Goal: Information Seeking & Learning: Check status

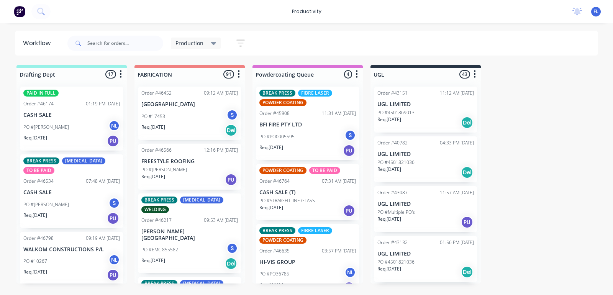
click at [190, 126] on div "Req. [DATE] Del" at bounding box center [189, 130] width 97 height 13
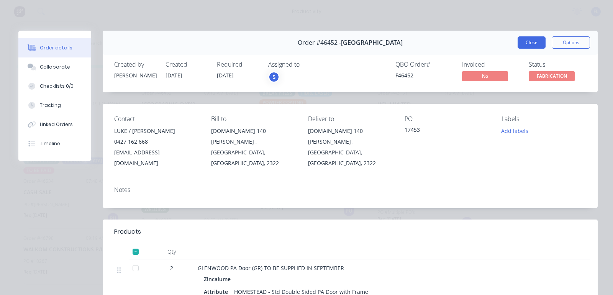
click at [522, 43] on button "Close" at bounding box center [532, 42] width 28 height 12
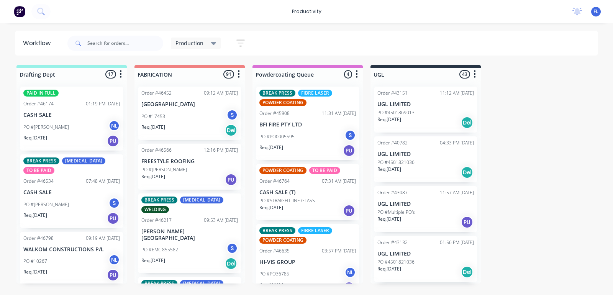
click at [178, 171] on div "PO #[PERSON_NAME]" at bounding box center [189, 169] width 97 height 7
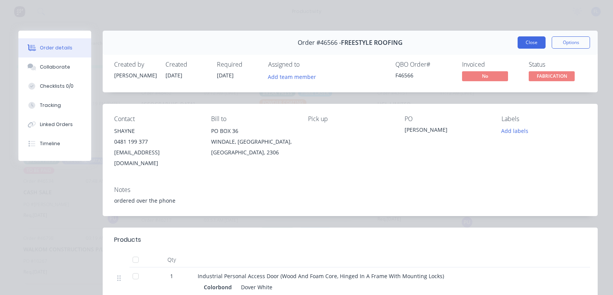
click at [522, 39] on button "Close" at bounding box center [532, 42] width 28 height 12
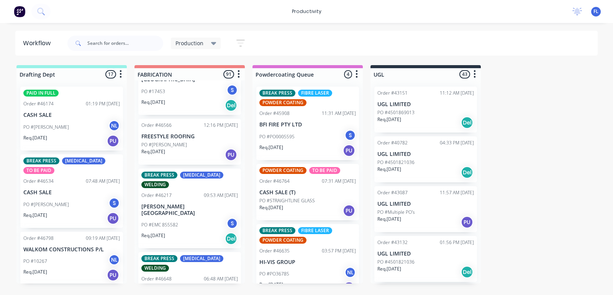
scroll to position [48, 0]
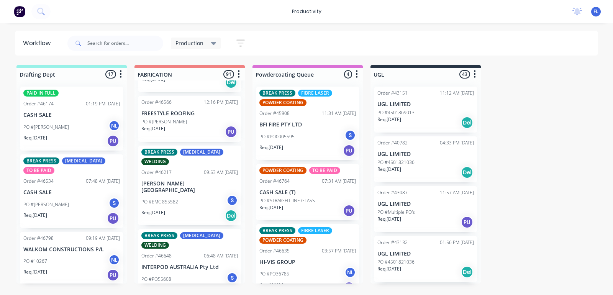
click at [183, 195] on div "PO #EMC 855582 S" at bounding box center [189, 202] width 97 height 15
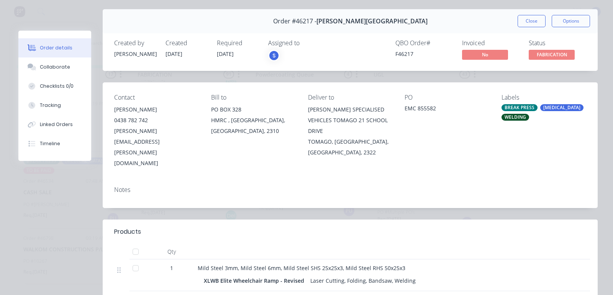
scroll to position [0, 0]
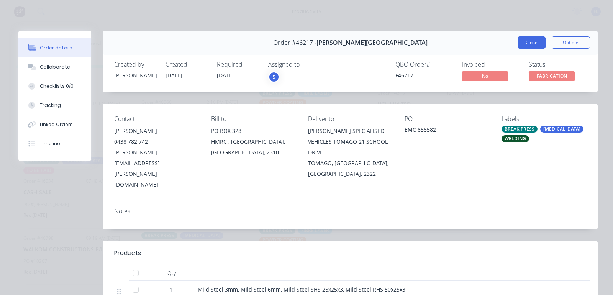
click at [520, 44] on button "Close" at bounding box center [532, 42] width 28 height 12
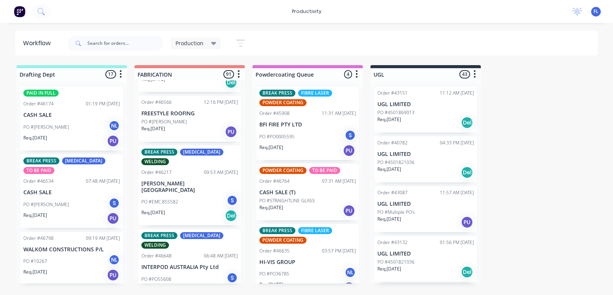
drag, startPoint x: 520, startPoint y: 44, endPoint x: 483, endPoint y: 51, distance: 37.8
click at [485, 51] on div "Production Save new view None edit Production (Default) edit [PERSON_NAME] edit…" at bounding box center [332, 43] width 532 height 23
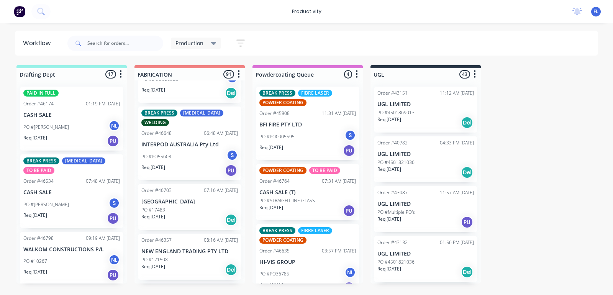
scroll to position [192, 0]
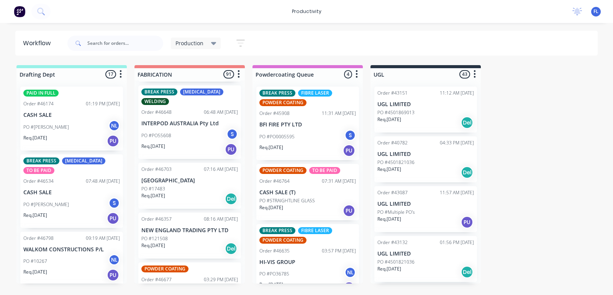
click at [179, 185] on div "PO #17483" at bounding box center [189, 188] width 97 height 7
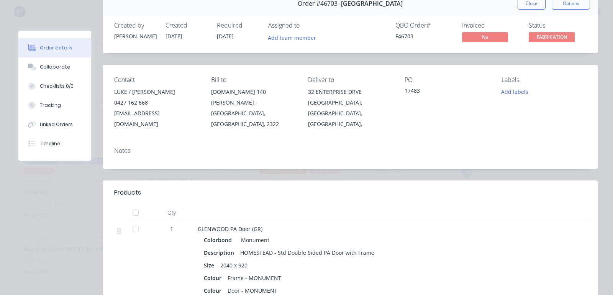
scroll to position [0, 0]
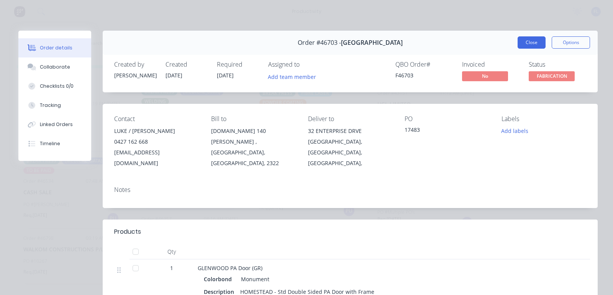
click at [518, 40] on button "Close" at bounding box center [532, 42] width 28 height 12
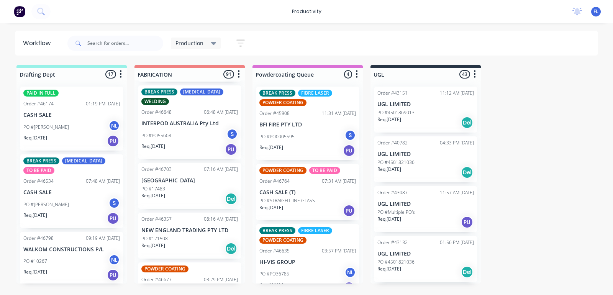
scroll to position [239, 0]
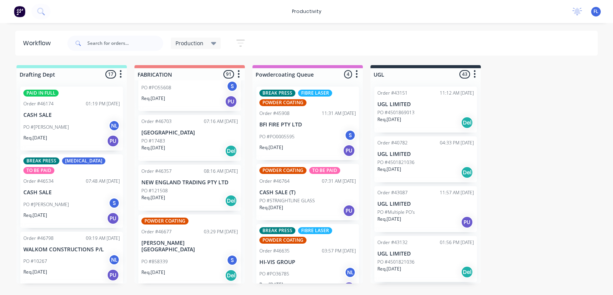
click at [159, 196] on div "Req. [DATE] Del" at bounding box center [189, 200] width 97 height 13
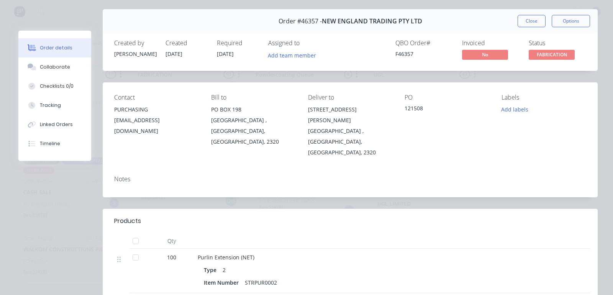
scroll to position [0, 0]
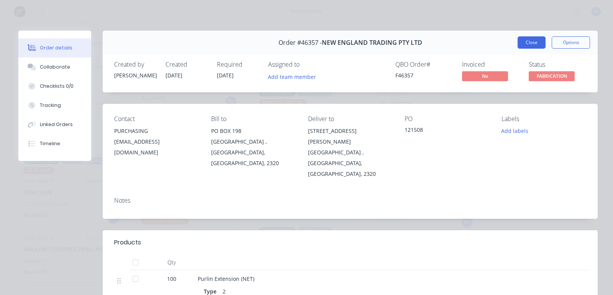
click at [522, 39] on button "Close" at bounding box center [532, 42] width 28 height 12
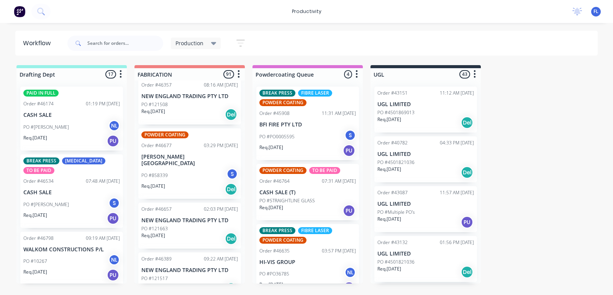
scroll to position [335, 0]
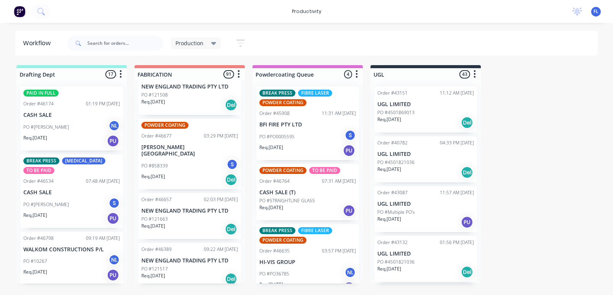
click at [184, 159] on div "PO #858339 S" at bounding box center [189, 166] width 97 height 15
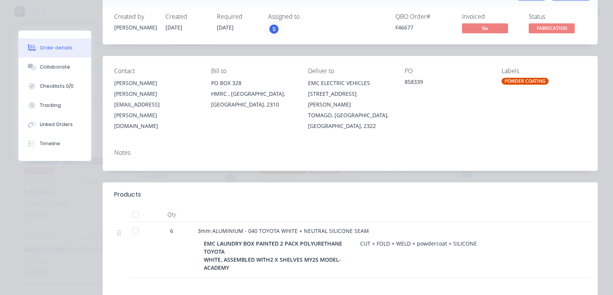
scroll to position [0, 0]
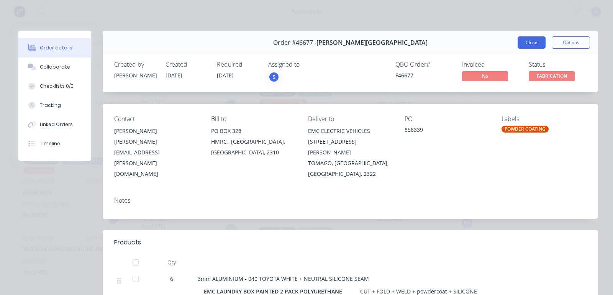
click at [518, 39] on button "Close" at bounding box center [532, 42] width 28 height 12
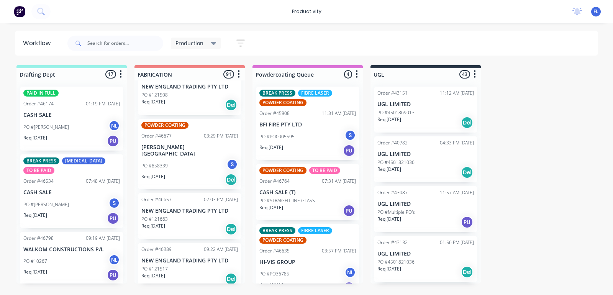
click at [165, 173] on p "Req. [DATE]" at bounding box center [153, 176] width 24 height 7
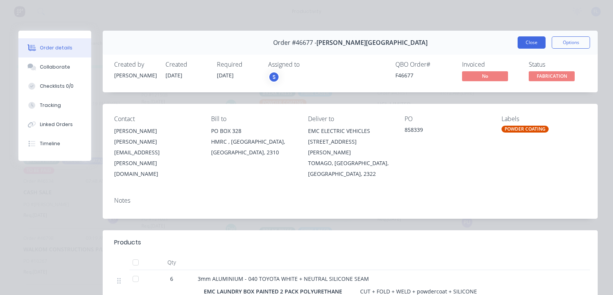
click at [520, 44] on button "Close" at bounding box center [532, 42] width 28 height 12
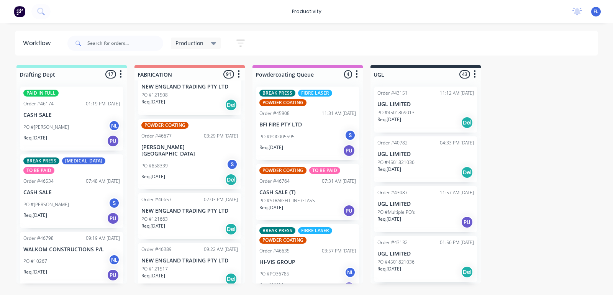
click at [184, 216] on div "PO #121663" at bounding box center [189, 219] width 97 height 7
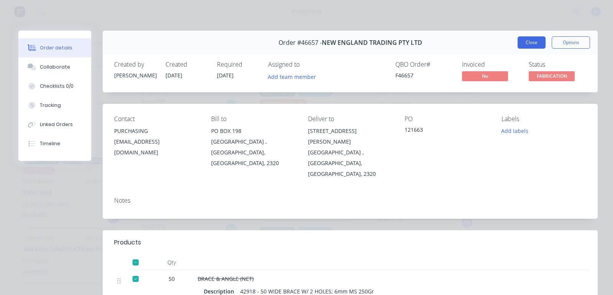
click at [520, 39] on button "Close" at bounding box center [532, 42] width 28 height 12
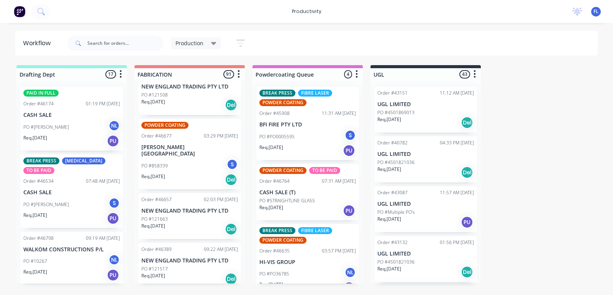
scroll to position [383, 0]
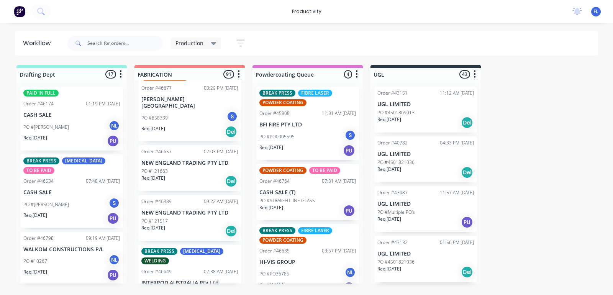
click at [186, 225] on div "Req. [DATE] Del" at bounding box center [189, 231] width 97 height 13
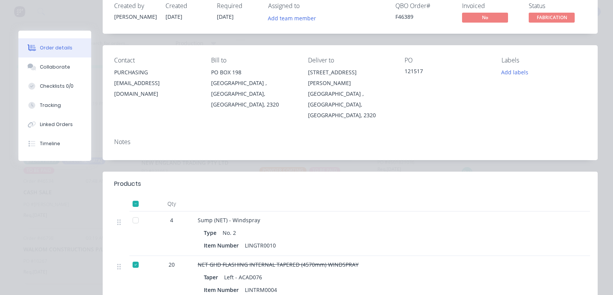
scroll to position [0, 0]
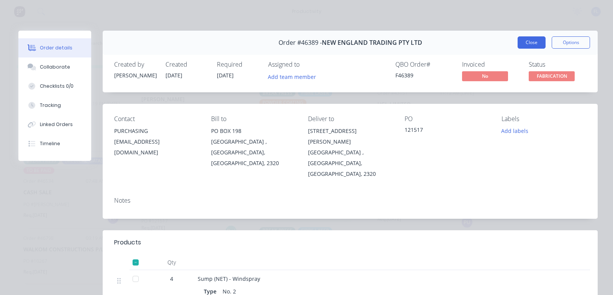
click at [529, 41] on button "Close" at bounding box center [532, 42] width 28 height 12
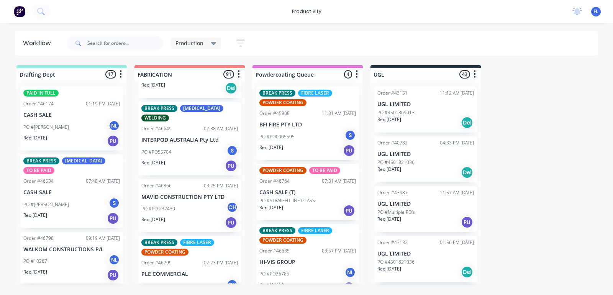
scroll to position [527, 0]
click at [190, 159] on div "Req. [DATE] PU" at bounding box center [189, 165] width 97 height 13
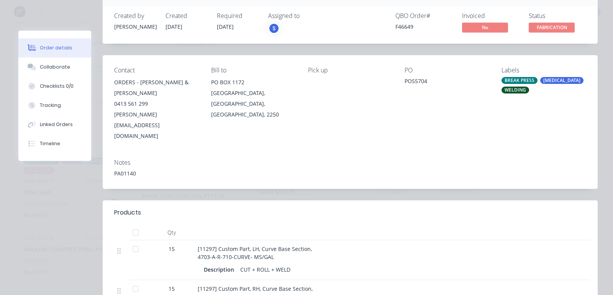
scroll to position [0, 0]
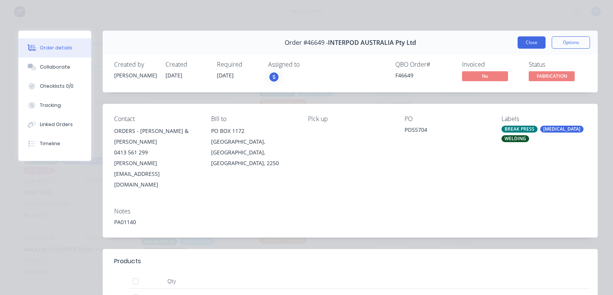
click at [525, 42] on button "Close" at bounding box center [532, 42] width 28 height 12
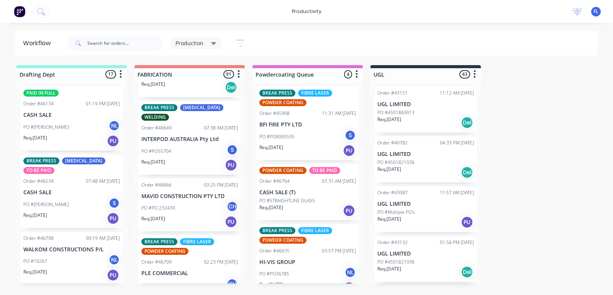
scroll to position [575, 0]
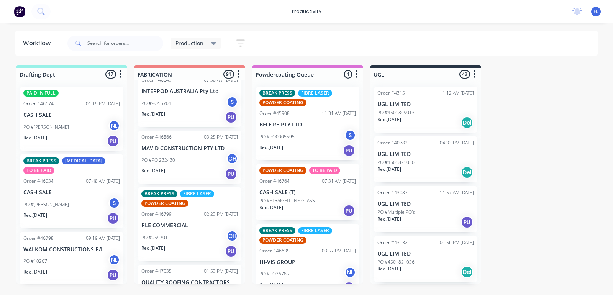
click at [181, 230] on div "PO #059701 CH" at bounding box center [189, 237] width 97 height 15
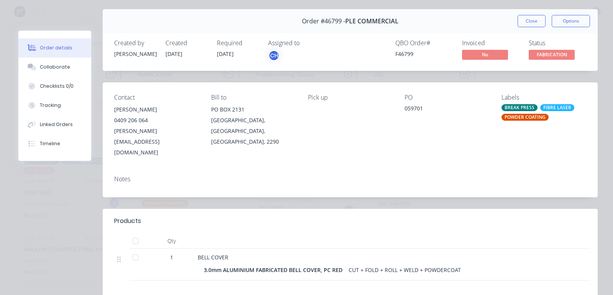
scroll to position [0, 0]
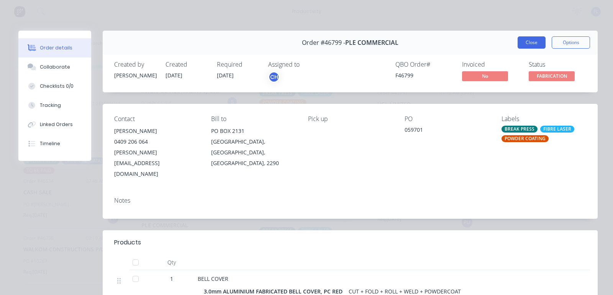
click at [529, 41] on button "Close" at bounding box center [532, 42] width 28 height 12
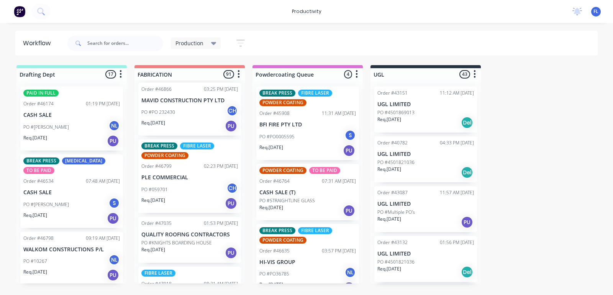
scroll to position [671, 0]
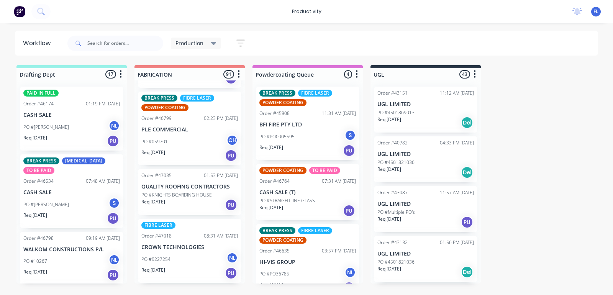
click at [192, 192] on p "PO #KNIGHTS BOARDING HOUSE" at bounding box center [176, 195] width 71 height 7
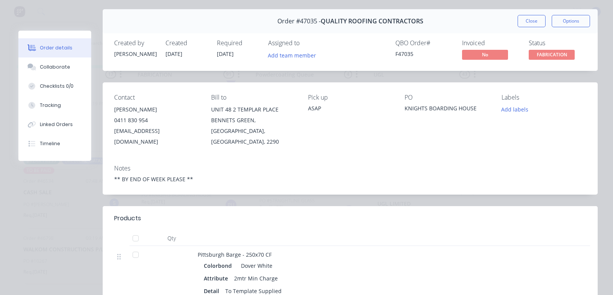
scroll to position [0, 0]
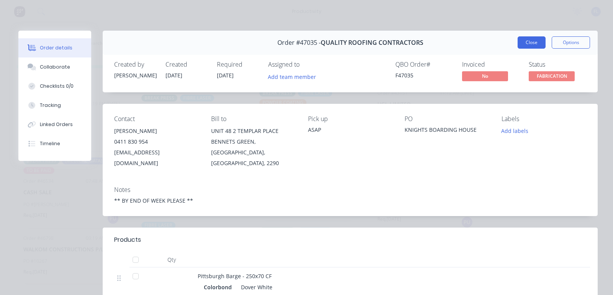
click at [518, 46] on button "Close" at bounding box center [532, 42] width 28 height 12
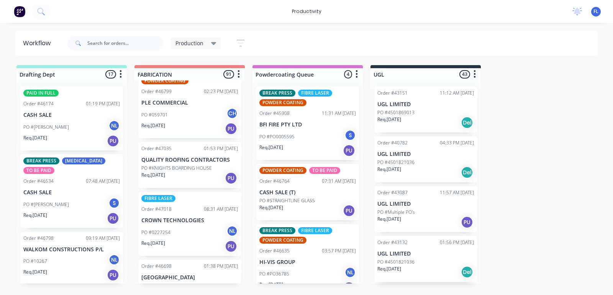
scroll to position [718, 0]
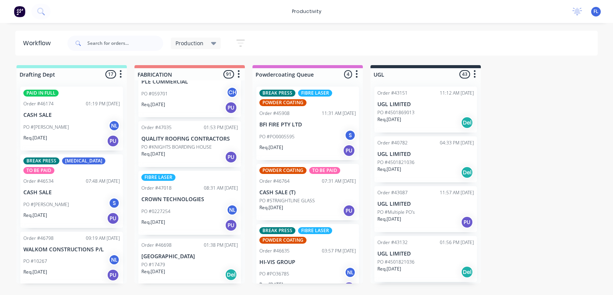
click at [179, 204] on div "PO #0227254 NL" at bounding box center [189, 211] width 97 height 15
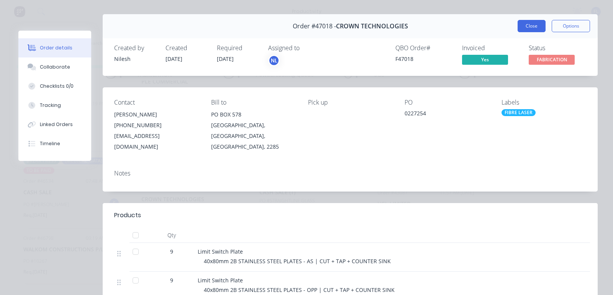
scroll to position [0, 0]
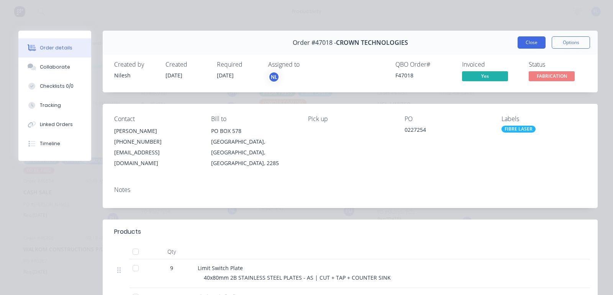
click at [528, 41] on button "Close" at bounding box center [532, 42] width 28 height 12
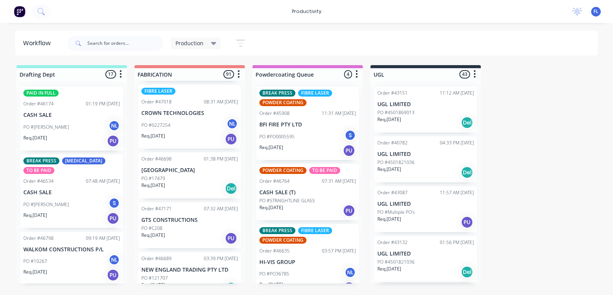
scroll to position [814, 0]
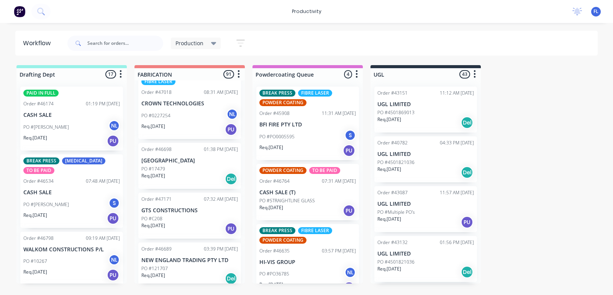
click at [195, 172] on div "Req. [DATE] Del" at bounding box center [189, 178] width 97 height 13
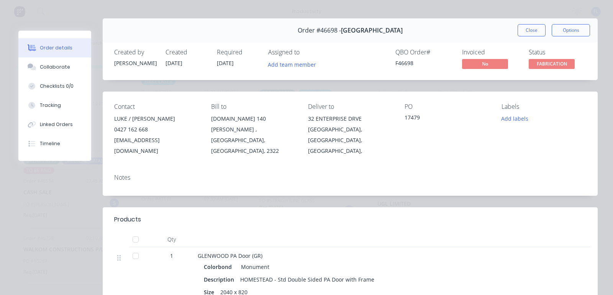
scroll to position [0, 0]
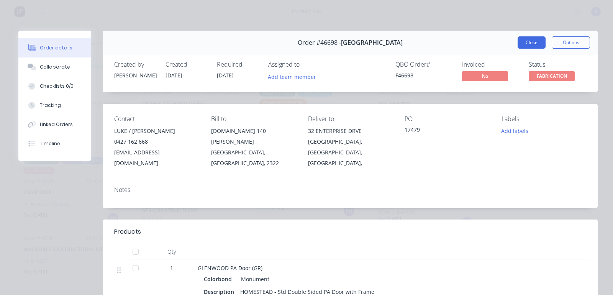
click at [520, 39] on button "Close" at bounding box center [532, 42] width 28 height 12
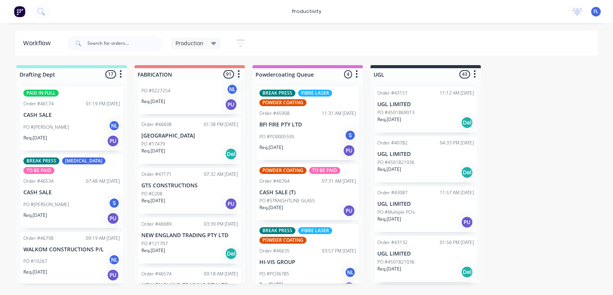
scroll to position [862, 0]
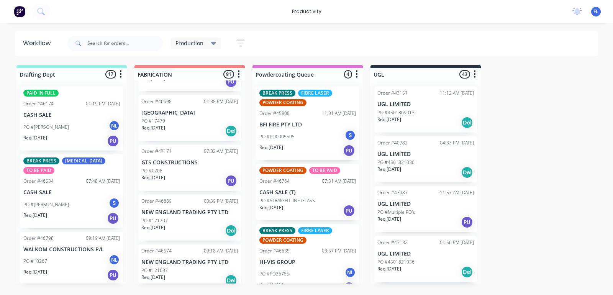
click at [184, 174] on div "Req. [DATE] PU" at bounding box center [189, 180] width 97 height 13
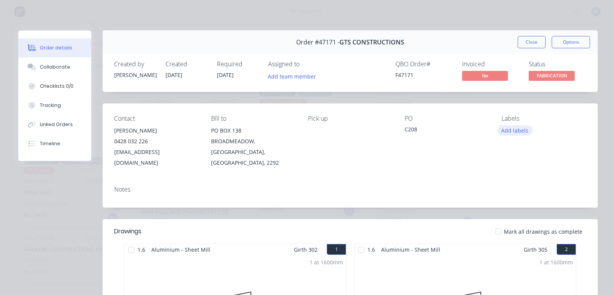
scroll to position [0, 0]
click at [527, 43] on button "Close" at bounding box center [532, 42] width 28 height 12
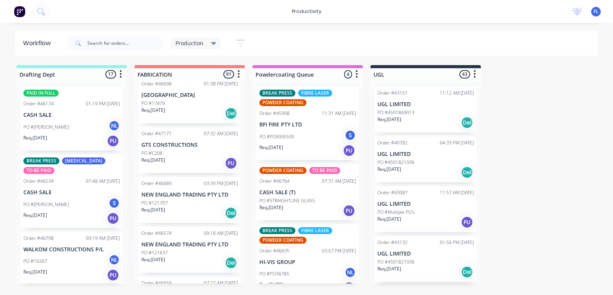
scroll to position [910, 0]
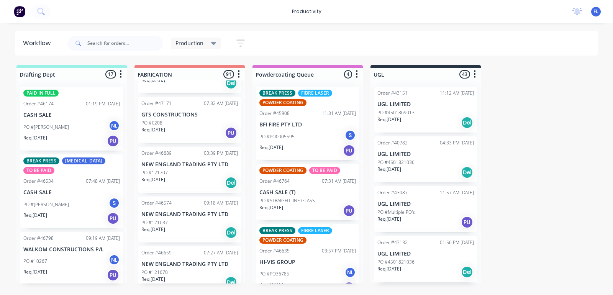
click at [190, 176] on div "Req. [DATE] Del" at bounding box center [189, 182] width 97 height 13
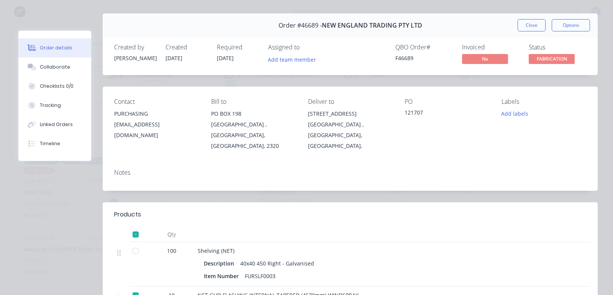
scroll to position [0, 0]
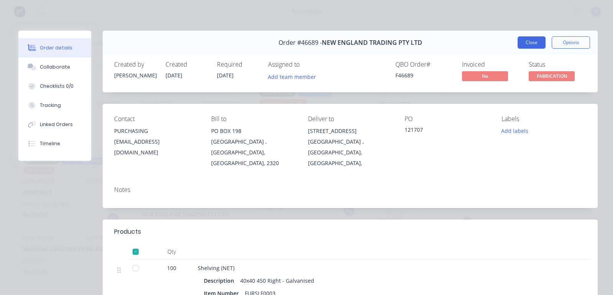
click at [529, 39] on button "Close" at bounding box center [532, 42] width 28 height 12
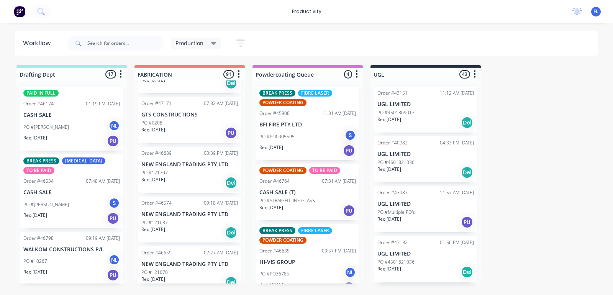
click at [175, 226] on div "Req. [DATE] Del" at bounding box center [189, 232] width 97 height 13
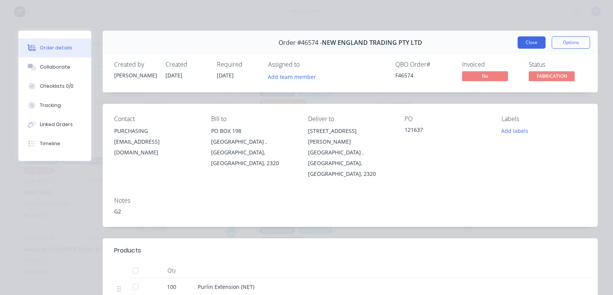
click at [519, 43] on button "Close" at bounding box center [532, 42] width 28 height 12
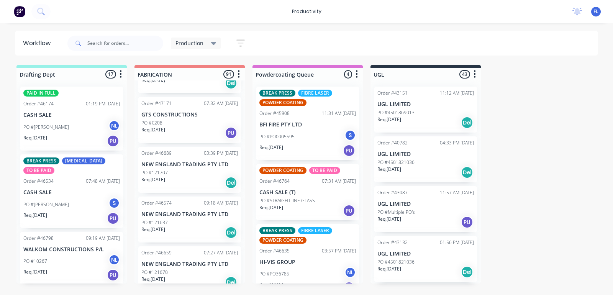
click at [181, 219] on div "PO #121637" at bounding box center [189, 222] width 97 height 7
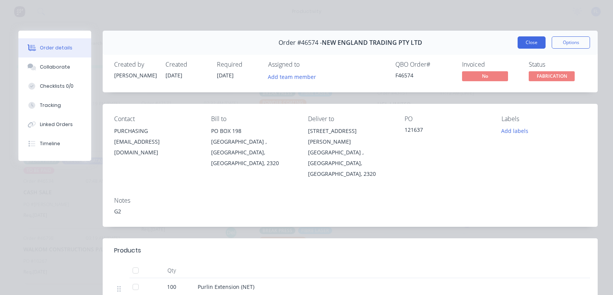
click at [525, 41] on button "Close" at bounding box center [532, 42] width 28 height 12
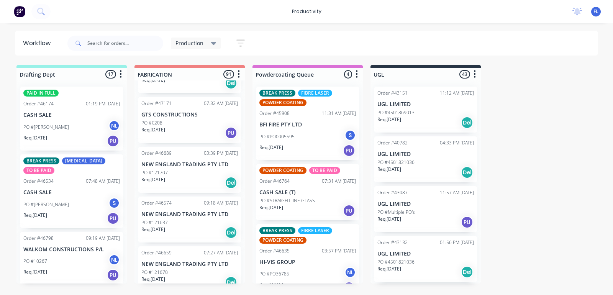
click at [183, 276] on div "Req. [DATE] Del" at bounding box center [189, 282] width 97 height 13
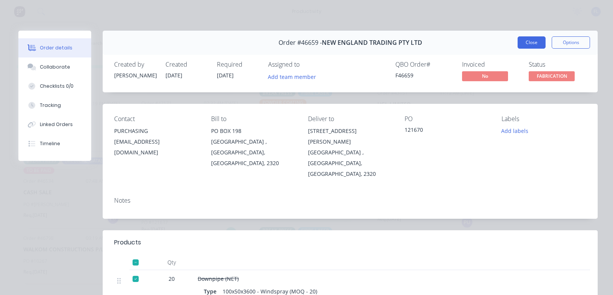
click at [527, 43] on button "Close" at bounding box center [532, 42] width 28 height 12
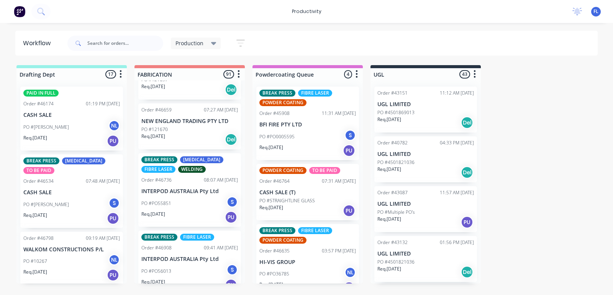
scroll to position [1054, 0]
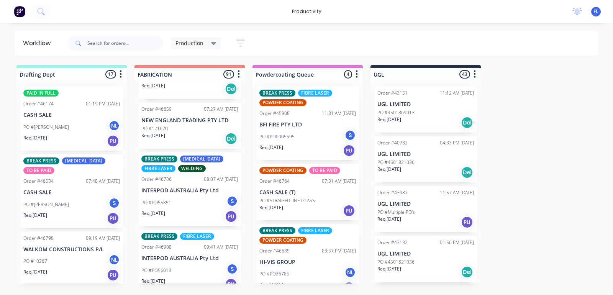
click at [182, 195] on div "PO #PO55851 S" at bounding box center [189, 202] width 97 height 15
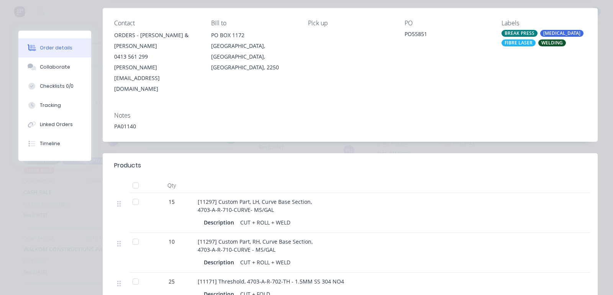
scroll to position [0, 0]
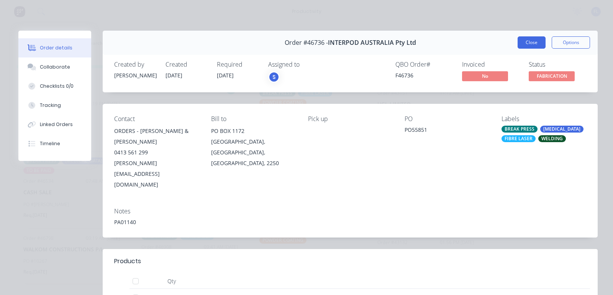
click at [518, 44] on button "Close" at bounding box center [532, 42] width 28 height 12
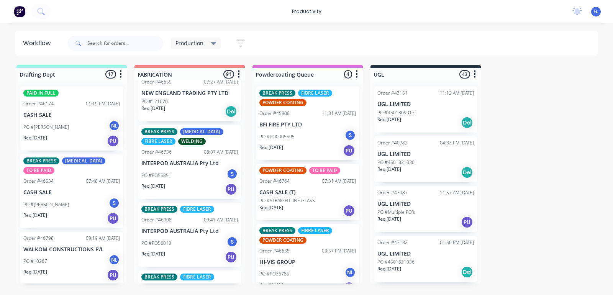
scroll to position [1102, 0]
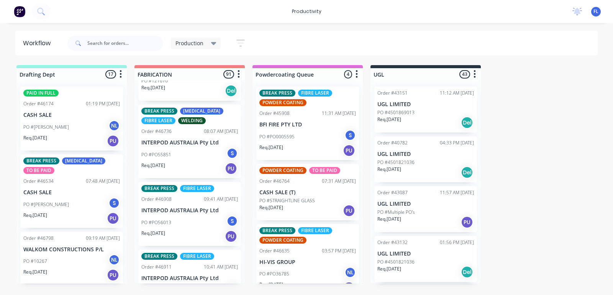
click at [183, 215] on div "PO #PO56013 S" at bounding box center [189, 222] width 97 height 15
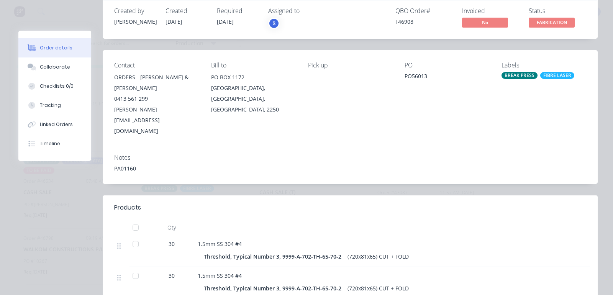
scroll to position [0, 0]
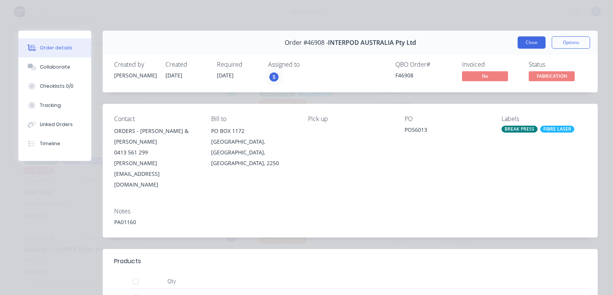
click at [525, 37] on button "Close" at bounding box center [532, 42] width 28 height 12
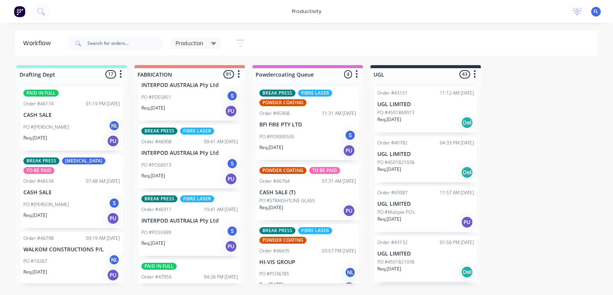
scroll to position [1197, 0]
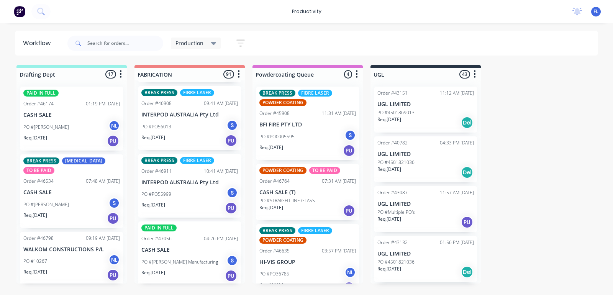
click at [176, 255] on div "PO #[PERSON_NAME] Manufacturing S" at bounding box center [189, 262] width 97 height 15
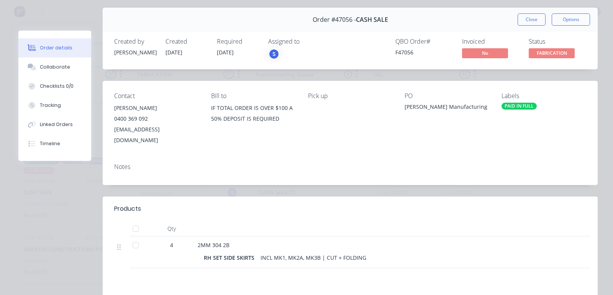
scroll to position [0, 0]
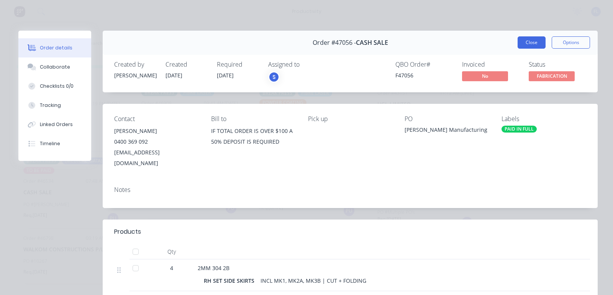
click at [525, 44] on button "Close" at bounding box center [532, 42] width 28 height 12
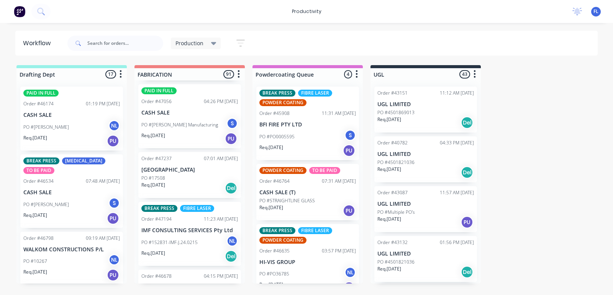
scroll to position [1341, 0]
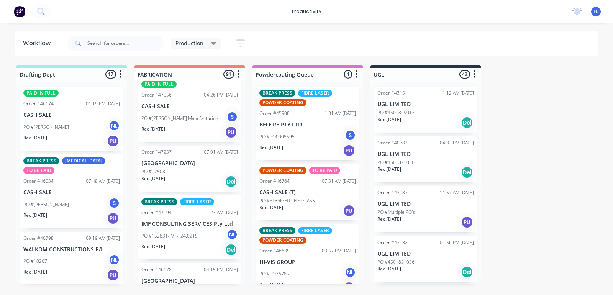
click at [196, 168] on div "PO #17508" at bounding box center [189, 171] width 97 height 7
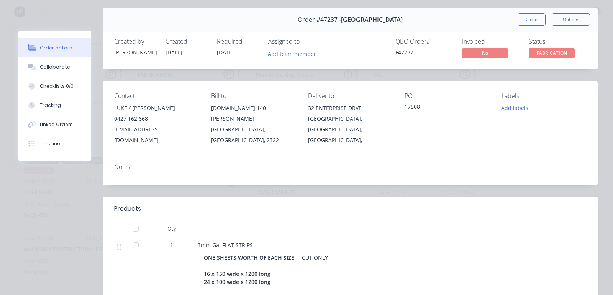
scroll to position [0, 0]
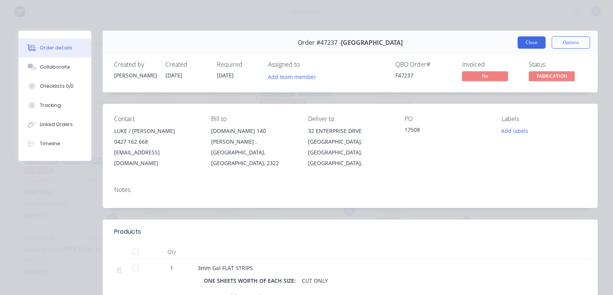
click at [527, 44] on button "Close" at bounding box center [532, 42] width 28 height 12
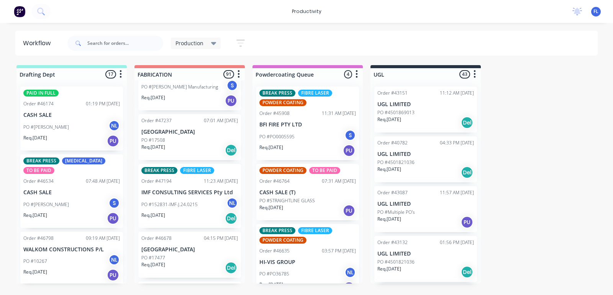
scroll to position [1389, 0]
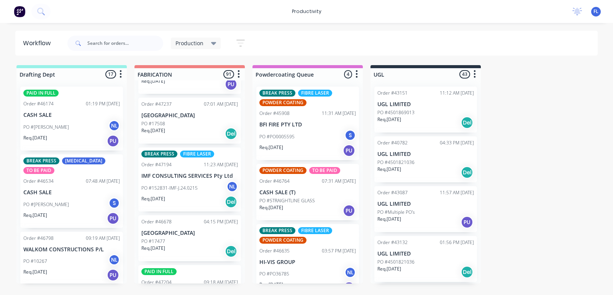
click at [178, 185] on p "PO #152831-IMF-J.24.0215" at bounding box center [169, 188] width 56 height 7
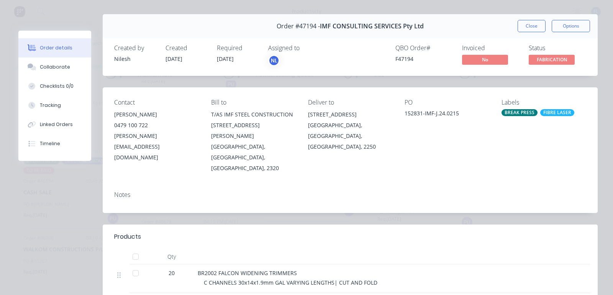
scroll to position [0, 0]
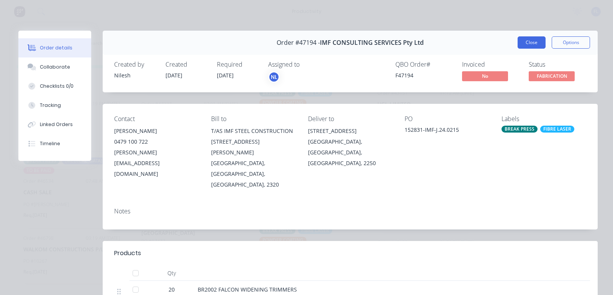
click at [530, 43] on button "Close" at bounding box center [532, 42] width 28 height 12
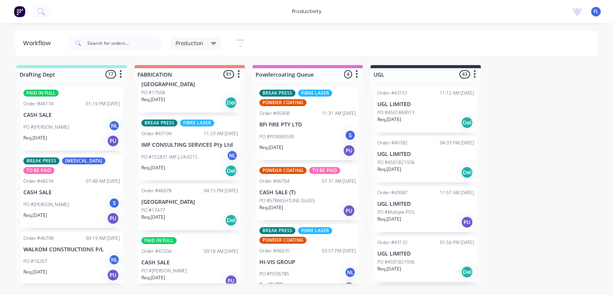
scroll to position [1437, 0]
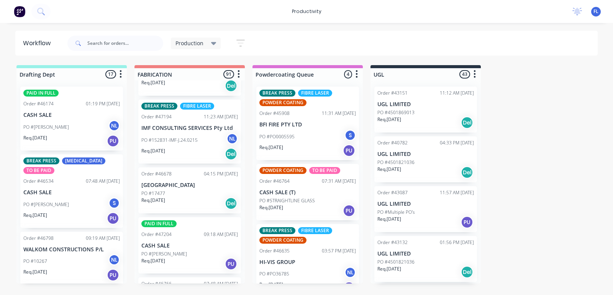
click at [191, 197] on div "Req. [DATE] Del" at bounding box center [189, 203] width 97 height 13
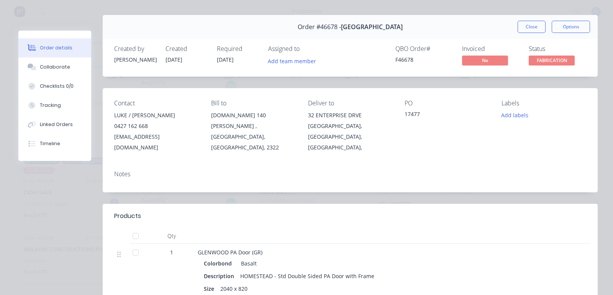
scroll to position [0, 0]
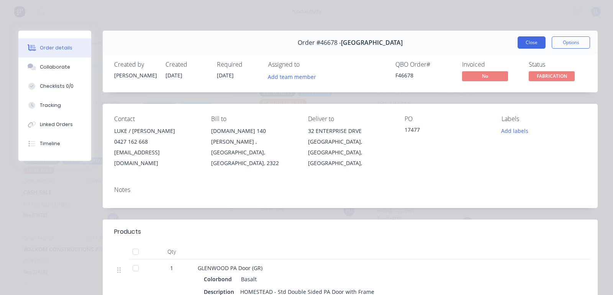
click at [527, 42] on button "Close" at bounding box center [532, 42] width 28 height 12
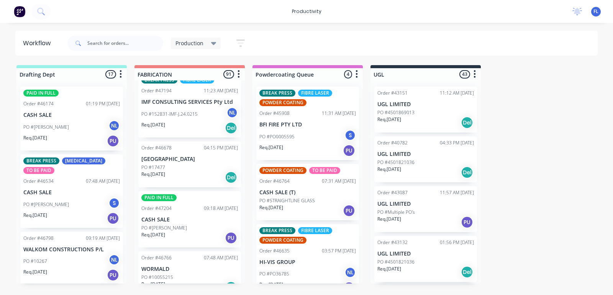
scroll to position [1485, 0]
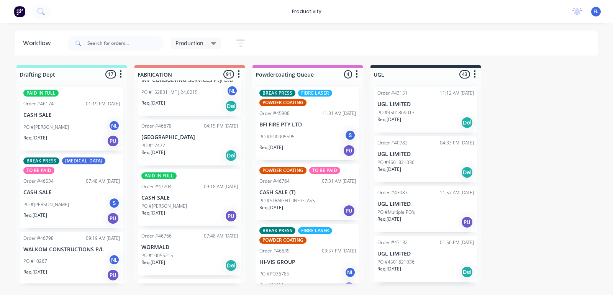
click at [186, 149] on div "Req. [DATE] Del" at bounding box center [189, 155] width 97 height 13
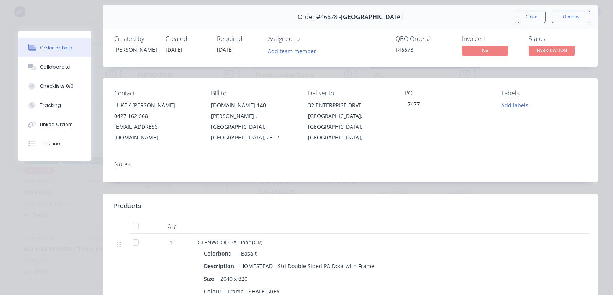
scroll to position [0, 0]
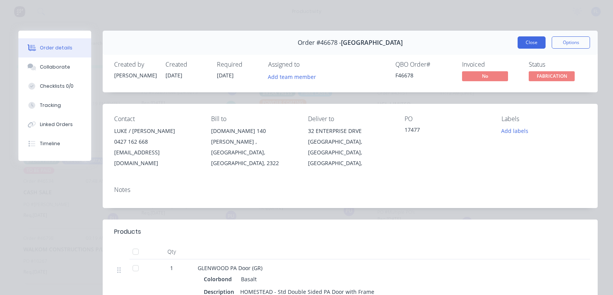
click at [525, 42] on button "Close" at bounding box center [532, 42] width 28 height 12
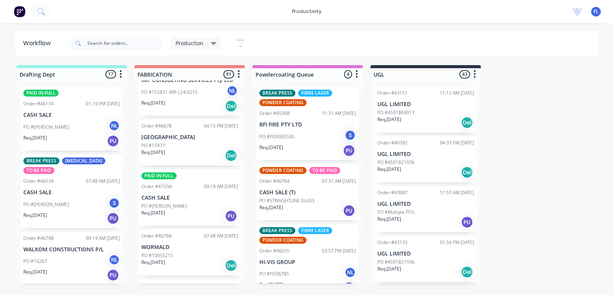
click at [171, 203] on p "PO #[PERSON_NAME]" at bounding box center [164, 206] width 46 height 7
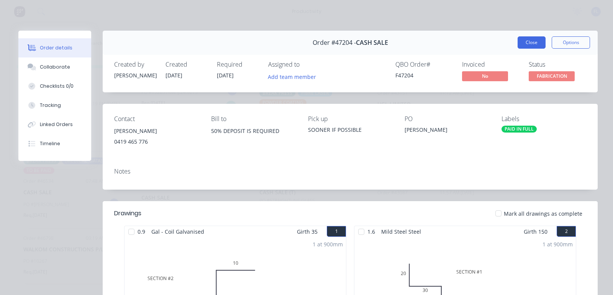
click at [518, 43] on button "Close" at bounding box center [532, 42] width 28 height 12
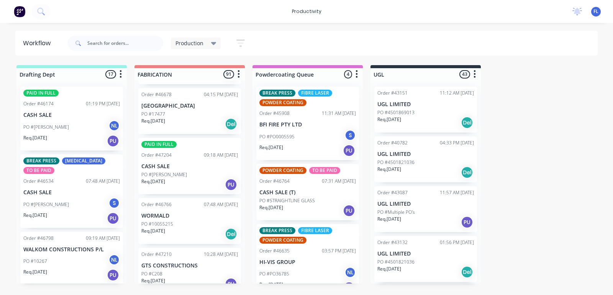
scroll to position [1533, 0]
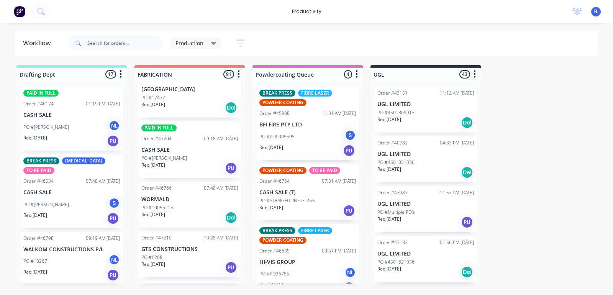
click at [173, 204] on div "PO #10055215" at bounding box center [189, 207] width 97 height 7
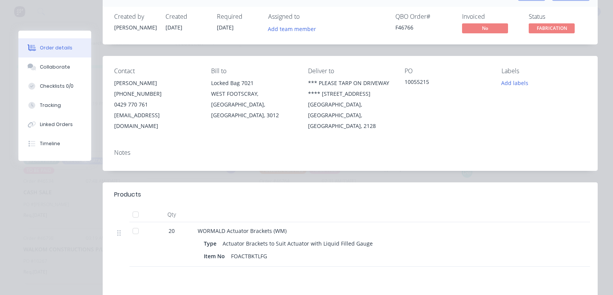
scroll to position [0, 0]
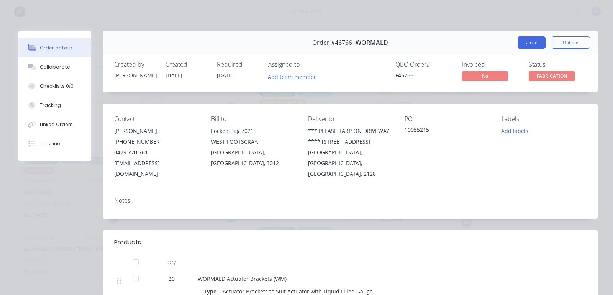
click at [526, 42] on button "Close" at bounding box center [532, 42] width 28 height 12
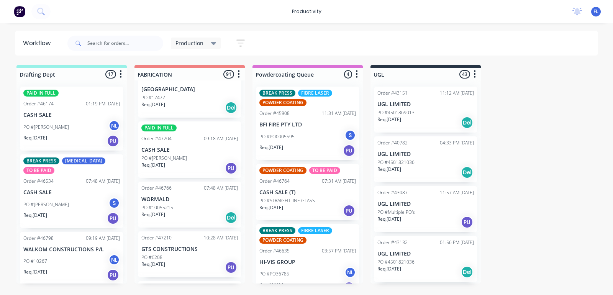
click at [183, 246] on p "GTS CONSTRUCTIONS" at bounding box center [189, 249] width 97 height 7
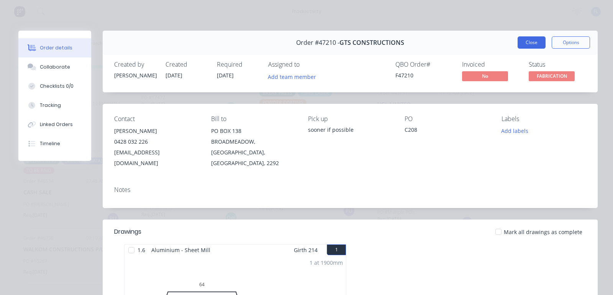
click at [525, 44] on button "Close" at bounding box center [532, 42] width 28 height 12
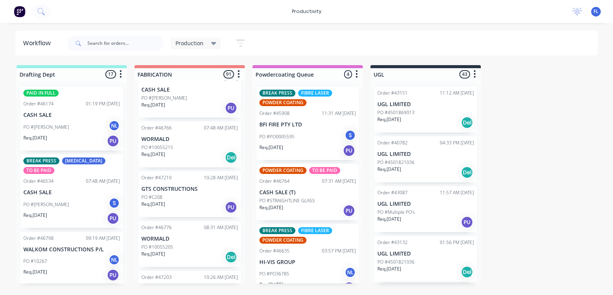
scroll to position [1629, 0]
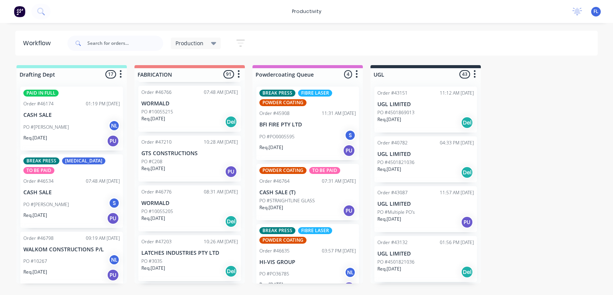
click at [174, 215] on div "Req. [DATE] Del" at bounding box center [189, 221] width 97 height 13
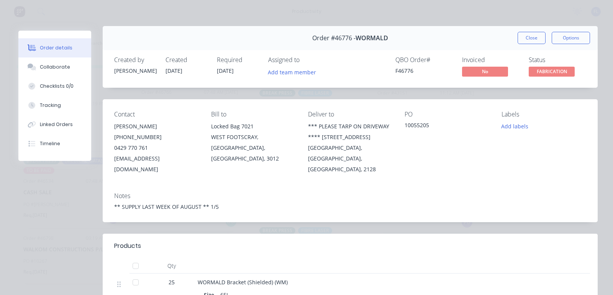
scroll to position [0, 0]
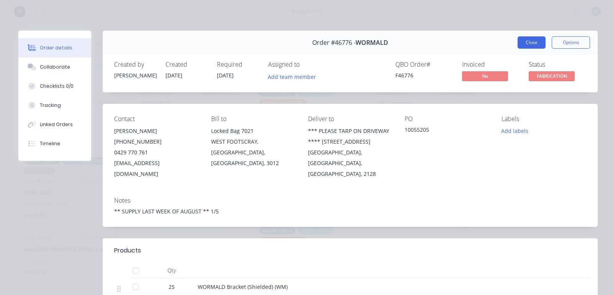
click at [523, 46] on button "Close" at bounding box center [532, 42] width 28 height 12
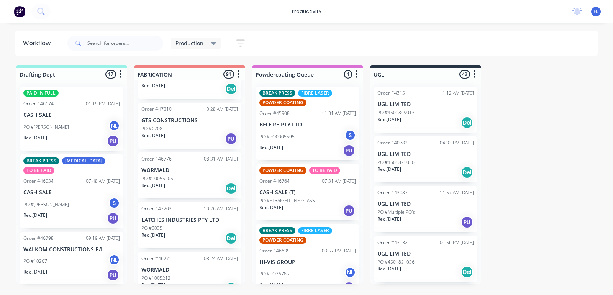
scroll to position [1676, 0]
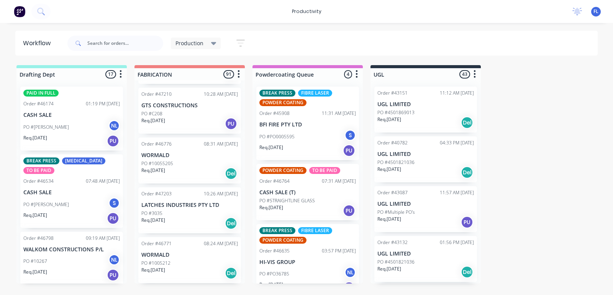
click at [175, 217] on div "Req. [DATE] Del" at bounding box center [189, 223] width 97 height 13
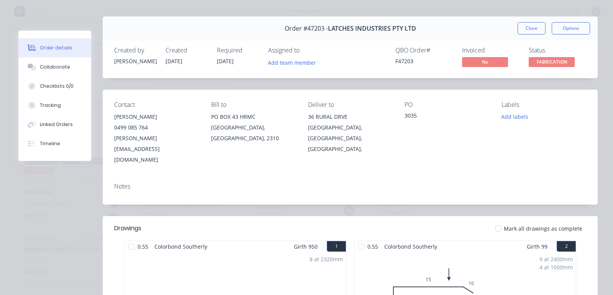
scroll to position [0, 0]
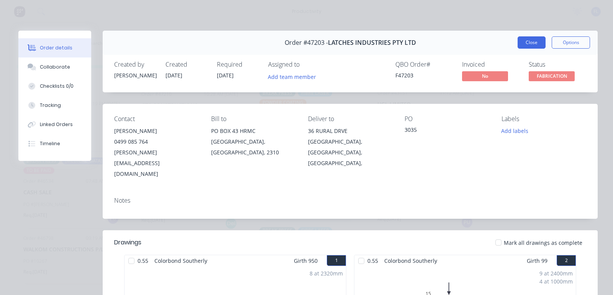
click at [522, 44] on button "Close" at bounding box center [532, 42] width 28 height 12
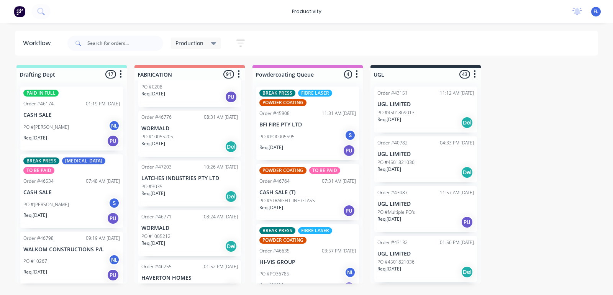
scroll to position [1724, 0]
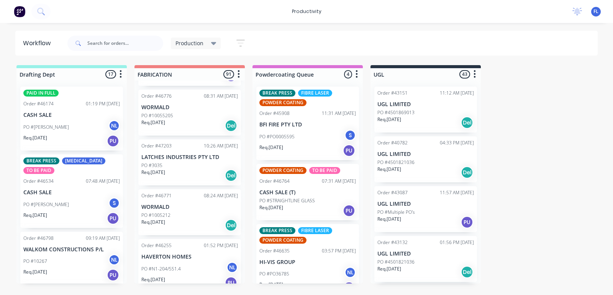
click at [165, 219] on p "Req. [DATE]" at bounding box center [153, 222] width 24 height 7
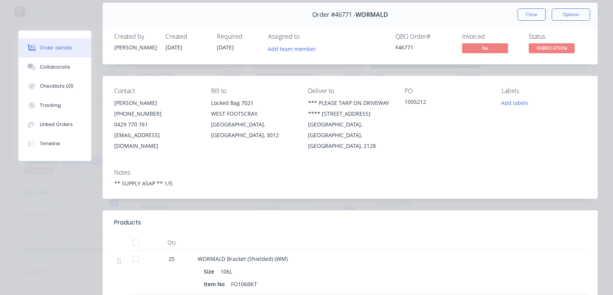
scroll to position [0, 0]
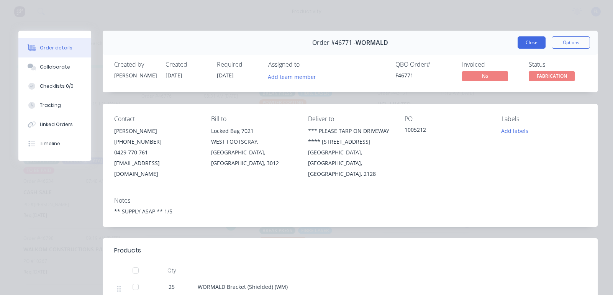
click at [522, 41] on button "Close" at bounding box center [532, 42] width 28 height 12
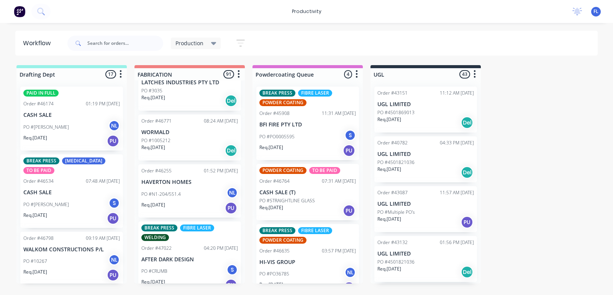
scroll to position [1820, 0]
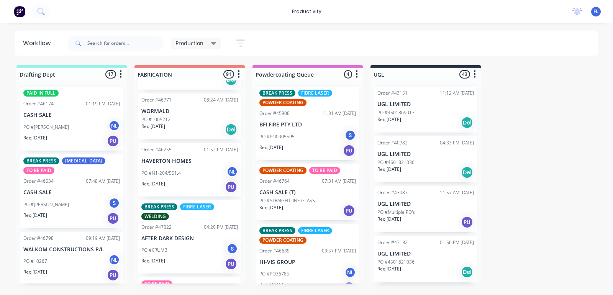
click at [177, 170] on p "PO #N1-204/551.4" at bounding box center [160, 173] width 39 height 7
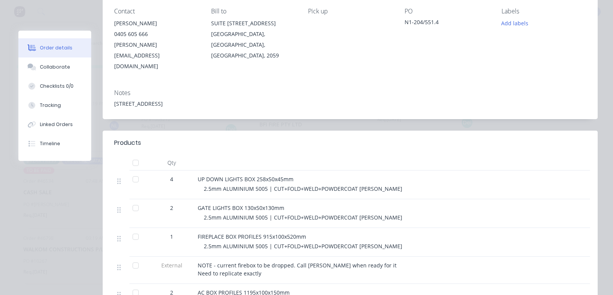
scroll to position [0, 0]
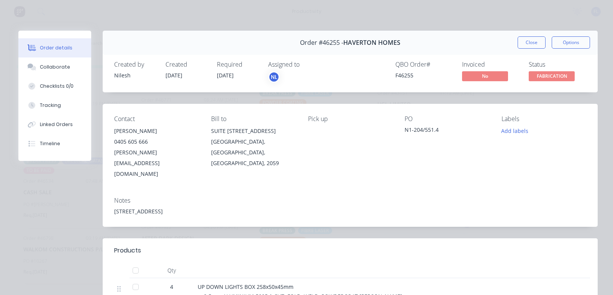
drag, startPoint x: 527, startPoint y: 43, endPoint x: 428, endPoint y: 149, distance: 145.9
click at [515, 59] on div "Order #46255 - HAVERTON HOMES Close Options Created by [PERSON_NAME] Created [D…" at bounding box center [307, 300] width 579 height 538
click at [525, 39] on button "Close" at bounding box center [532, 42] width 28 height 12
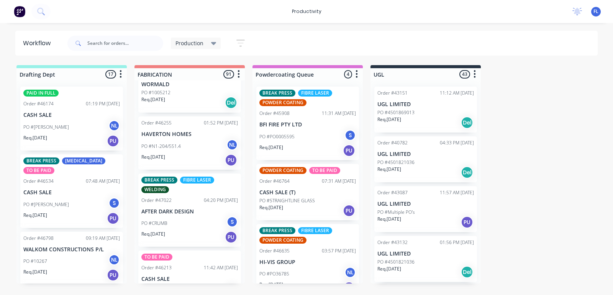
scroll to position [1868, 0]
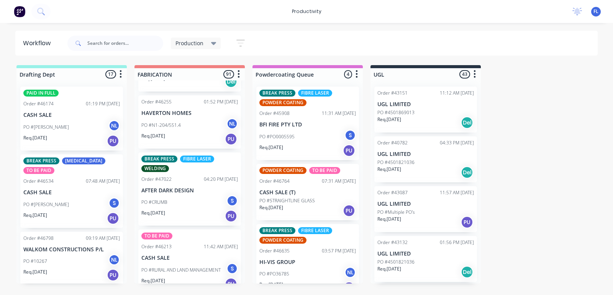
click at [160, 195] on div "PO #CRUMB S" at bounding box center [189, 202] width 97 height 15
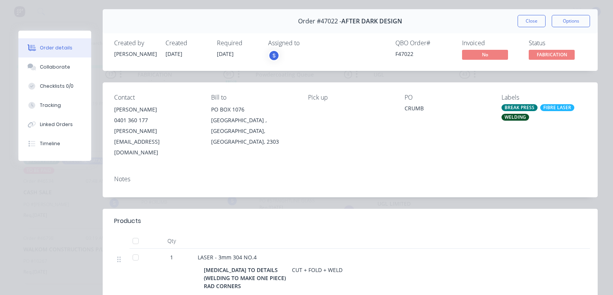
scroll to position [0, 0]
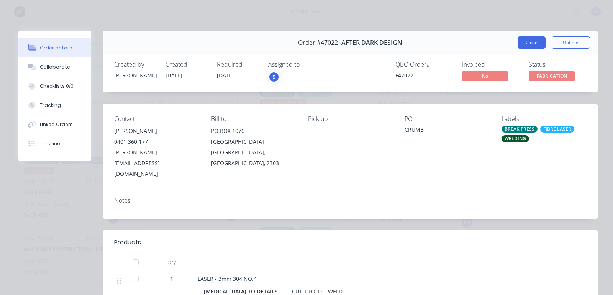
click at [527, 44] on button "Close" at bounding box center [532, 42] width 28 height 12
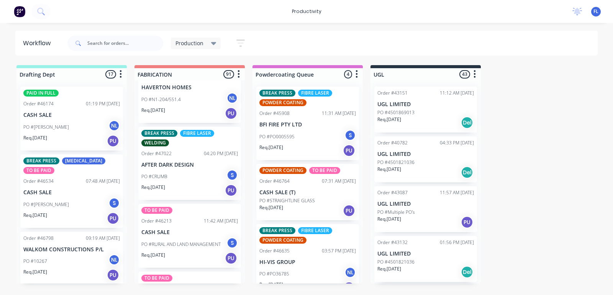
scroll to position [1916, 0]
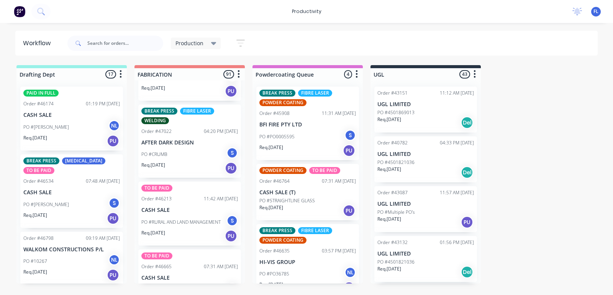
click at [190, 215] on div "PO #RURAL AND LAND MANAGEMENT S" at bounding box center [189, 222] width 97 height 15
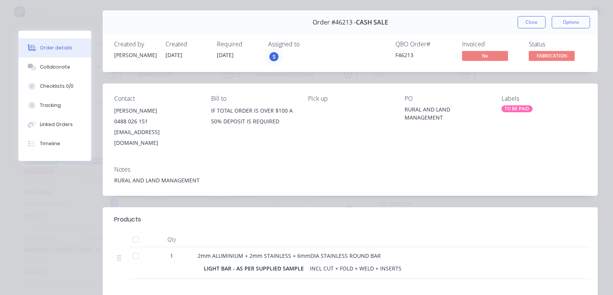
scroll to position [0, 0]
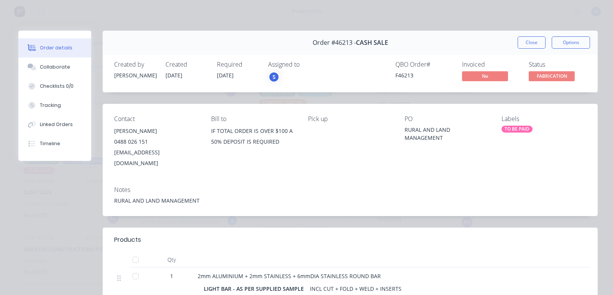
drag, startPoint x: 530, startPoint y: 41, endPoint x: 357, endPoint y: 256, distance: 275.9
click at [358, 257] on div "Order #46213 - CASH SALE Close Options Created by [PERSON_NAME] Created [DATE] …" at bounding box center [307, 225] width 579 height 388
click at [526, 42] on button "Close" at bounding box center [532, 42] width 28 height 12
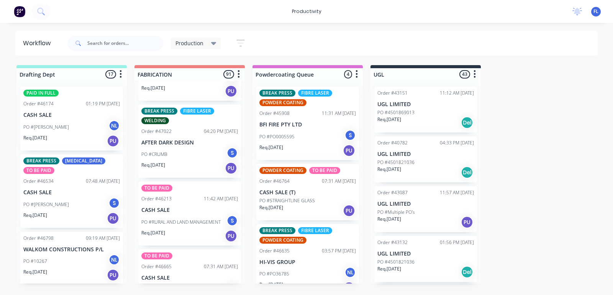
scroll to position [1964, 0]
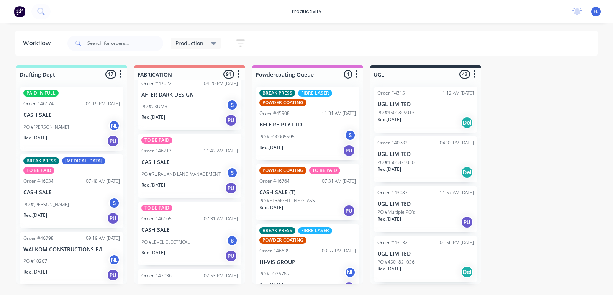
click at [169, 235] on div "PO #LEVEL ELECTRICAL S" at bounding box center [189, 242] width 97 height 15
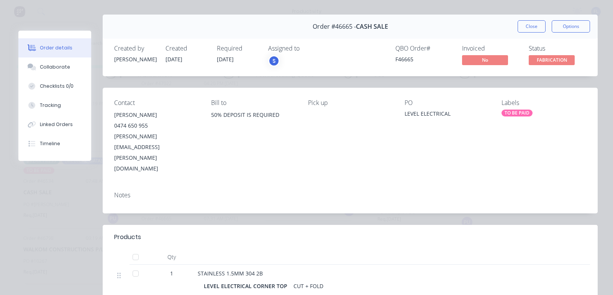
scroll to position [0, 0]
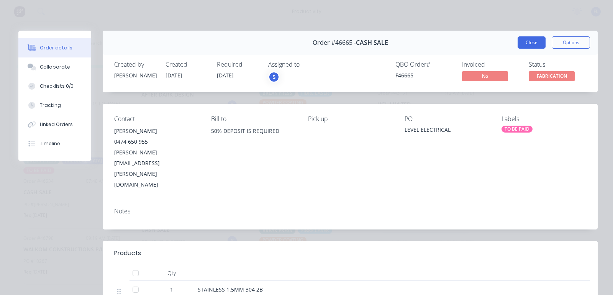
click at [523, 42] on button "Close" at bounding box center [532, 42] width 28 height 12
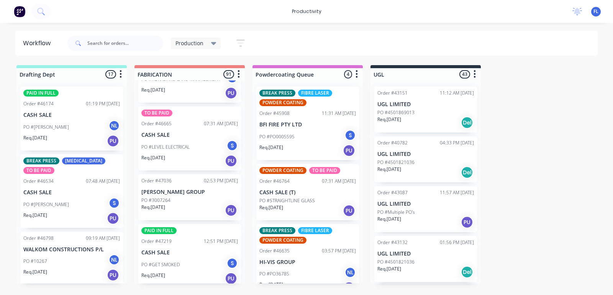
scroll to position [2060, 0]
click at [188, 196] on div "PO #3007264" at bounding box center [189, 199] width 97 height 7
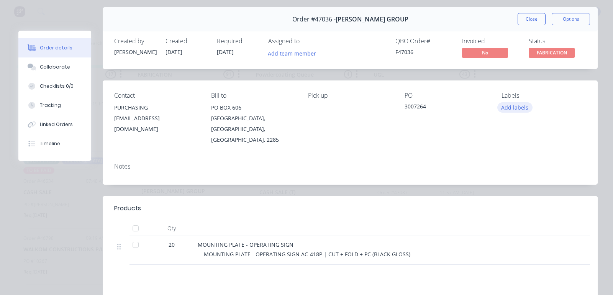
scroll to position [0, 0]
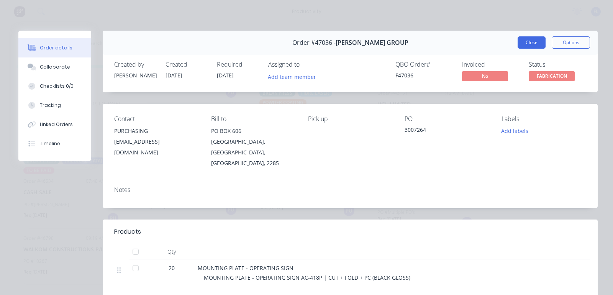
click at [528, 39] on button "Close" at bounding box center [532, 42] width 28 height 12
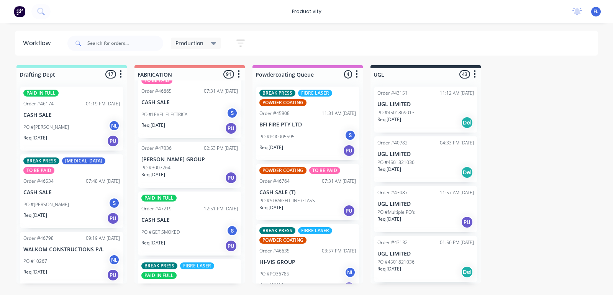
scroll to position [2107, 0]
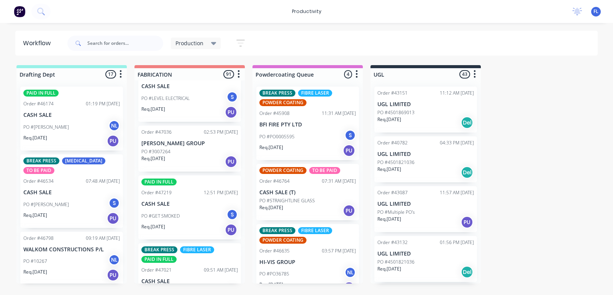
click at [183, 209] on div "PO #GET SMOKED S" at bounding box center [189, 216] width 97 height 15
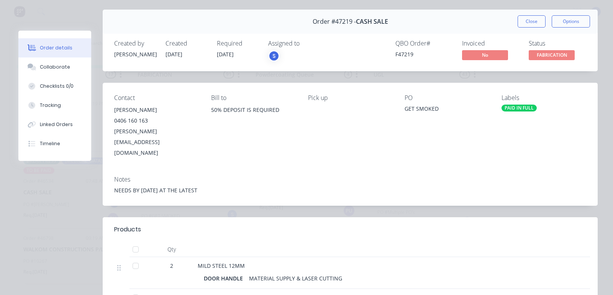
scroll to position [0, 0]
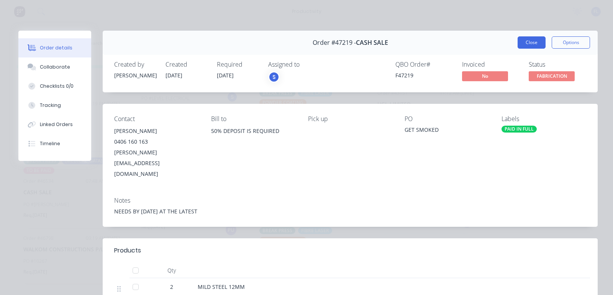
click at [531, 43] on button "Close" at bounding box center [532, 42] width 28 height 12
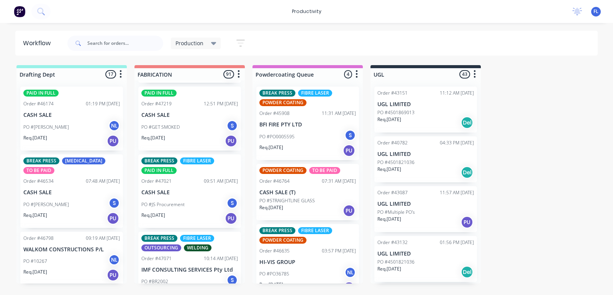
scroll to position [2203, 0]
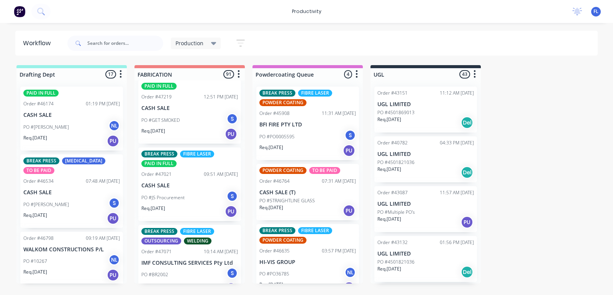
click at [177, 190] on div "PO #JS Procurement S" at bounding box center [189, 197] width 97 height 15
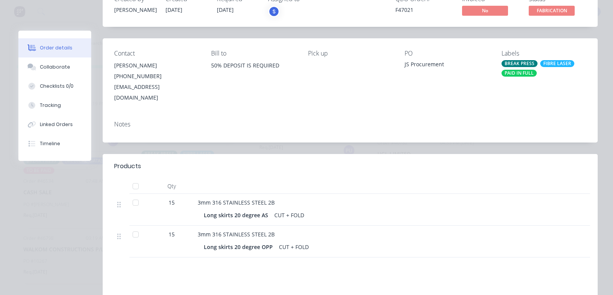
scroll to position [0, 0]
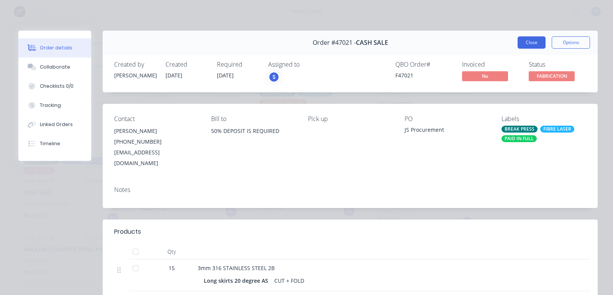
click at [524, 37] on button "Close" at bounding box center [532, 42] width 28 height 12
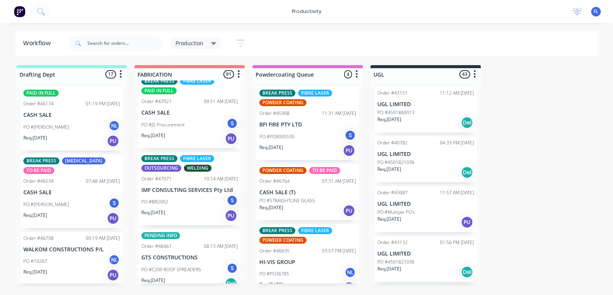
scroll to position [2299, 0]
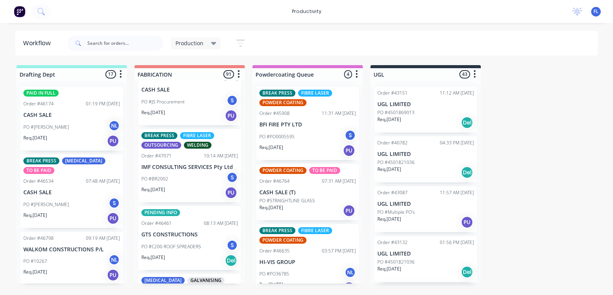
click at [192, 172] on div "PO #BR2002 S" at bounding box center [189, 179] width 97 height 15
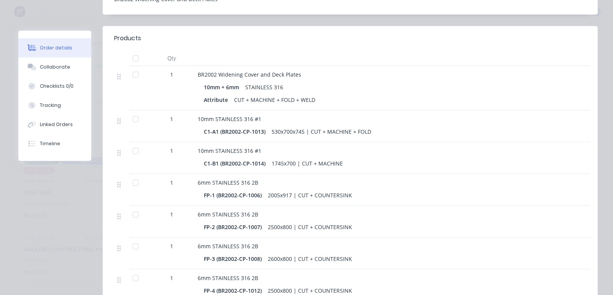
scroll to position [239, 0]
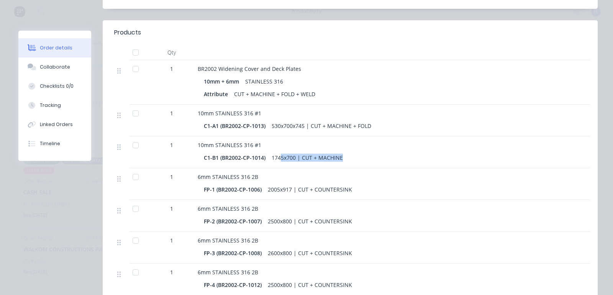
drag, startPoint x: 302, startPoint y: 131, endPoint x: 280, endPoint y: 130, distance: 22.3
click at [280, 152] on div "C1-B1 (BR2002-CP-1014) 1745x700 | CUT + MACHINE" at bounding box center [386, 157] width 365 height 11
drag, startPoint x: 382, startPoint y: 92, endPoint x: 311, endPoint y: 95, distance: 71.3
click at [311, 120] on div "C1-A1 (BR2002-CP-1013) 530x700x745 | CUT + MACHINE + FOLD" at bounding box center [386, 125] width 365 height 11
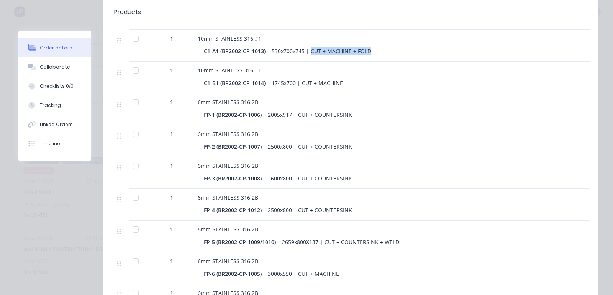
scroll to position [335, 0]
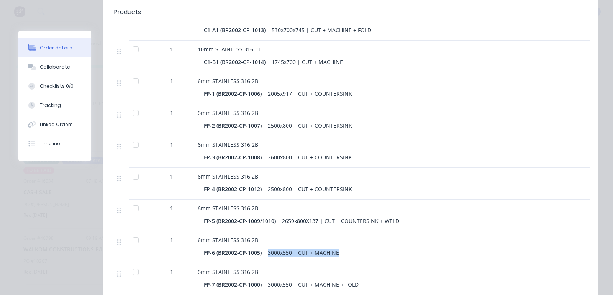
drag, startPoint x: 341, startPoint y: 222, endPoint x: 267, endPoint y: 223, distance: 74.3
click at [267, 247] on div "FP-6 (BR2002-CP-1005) 3000x550 | CUT + MACHINE" at bounding box center [386, 252] width 365 height 11
drag, startPoint x: 359, startPoint y: 259, endPoint x: 295, endPoint y: 259, distance: 64.0
click at [295, 263] on div "6mm STAINLESS 316 2B FP-7 (BR2002-CP-1000) 3000x550 | CUT + MACHINE + FOLD" at bounding box center [386, 279] width 383 height 32
drag, startPoint x: 377, startPoint y: 190, endPoint x: 340, endPoint y: 198, distance: 37.7
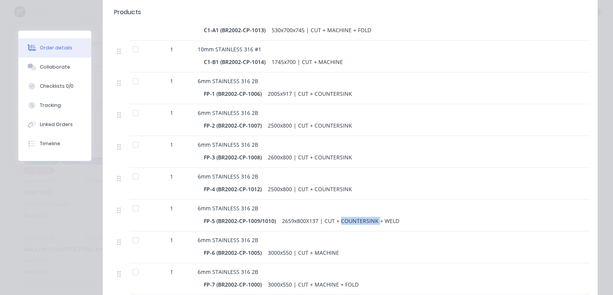
click at [340, 200] on div "6mm STAINLESS 316 2B FP-5 (BR2002-CP-1009/1010) 2659x800X137 | CUT + COUNTERSIN…" at bounding box center [386, 216] width 383 height 32
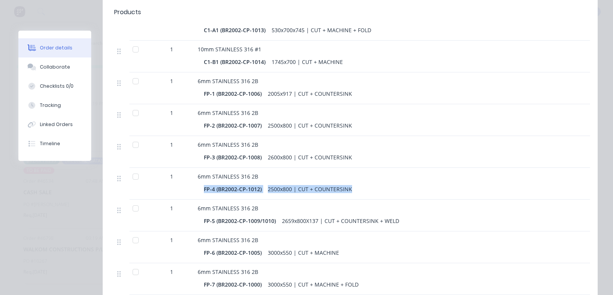
drag, startPoint x: 350, startPoint y: 157, endPoint x: 311, endPoint y: 146, distance: 40.4
click at [311, 168] on div "6mm STAINLESS 316 2B FP-4 (BR2002-CP-1012) 2500x800 | CUT + COUNTERSINK" at bounding box center [386, 184] width 383 height 32
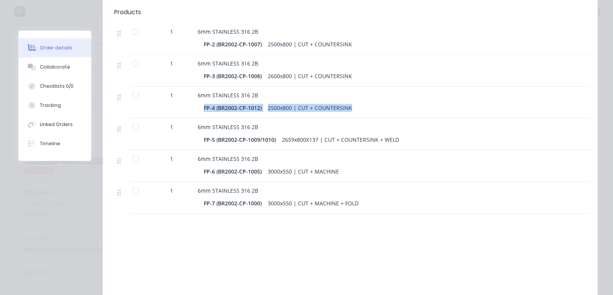
scroll to position [400, 0]
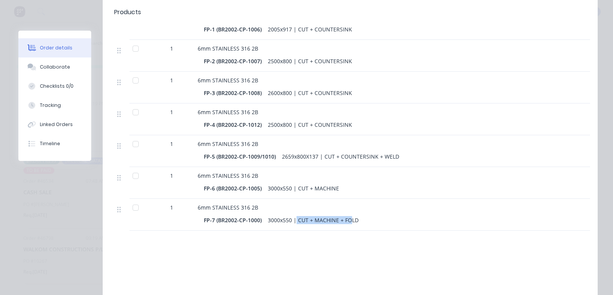
drag, startPoint x: 351, startPoint y: 185, endPoint x: 296, endPoint y: 190, distance: 54.7
click at [296, 215] on div "3000x550 | CUT + MACHINE + FOLD" at bounding box center [313, 220] width 97 height 11
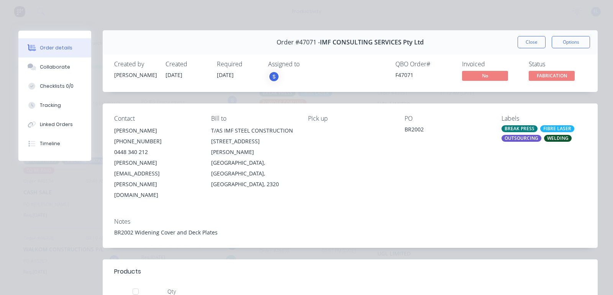
scroll to position [0, 0]
click at [234, 77] on span "[DATE]" at bounding box center [225, 75] width 17 height 7
drag, startPoint x: 56, startPoint y: 66, endPoint x: 59, endPoint y: 62, distance: 5.2
click at [56, 64] on div "Collaborate" at bounding box center [55, 67] width 30 height 7
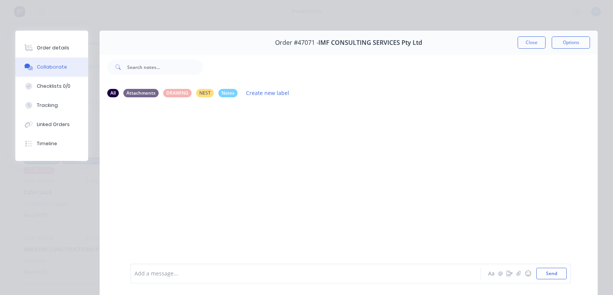
click at [168, 272] on div at bounding box center [297, 274] width 324 height 8
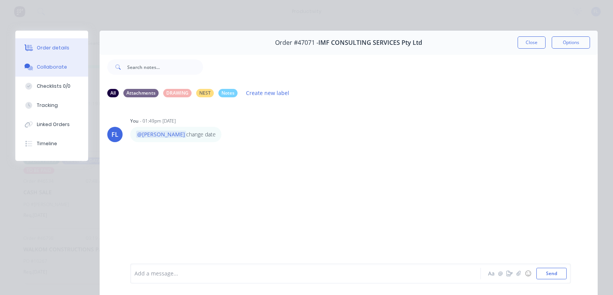
click at [50, 50] on div "Order details" at bounding box center [53, 47] width 33 height 7
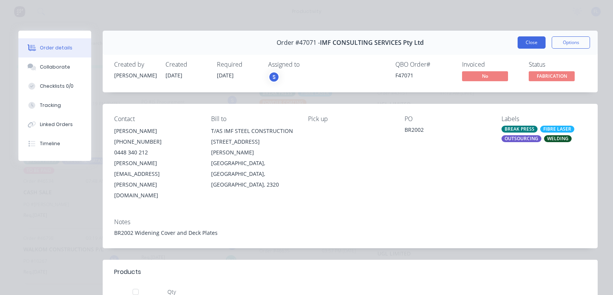
click at [518, 43] on button "Close" at bounding box center [532, 42] width 28 height 12
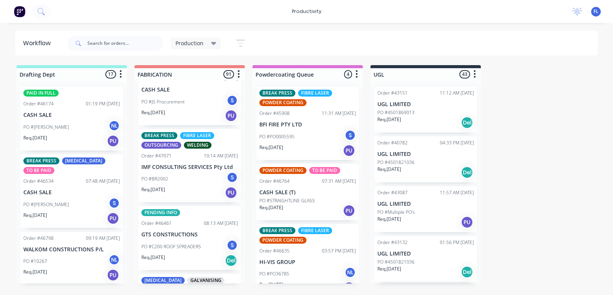
click at [183, 225] on div "PENDING INFO Order #46461 08:13 AM [DATE] GTS CONSTRUCTIONS PO #C200 ROOF SPREA…" at bounding box center [189, 238] width 103 height 64
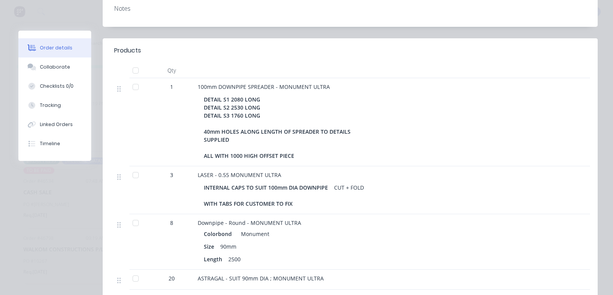
scroll to position [192, 0]
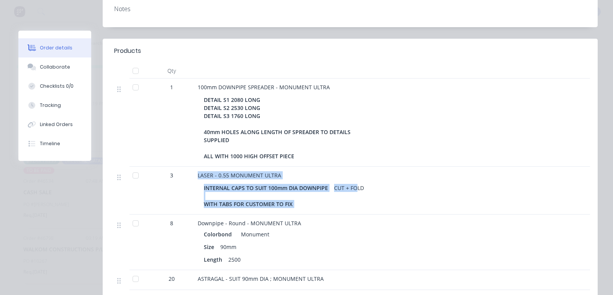
drag, startPoint x: 354, startPoint y: 179, endPoint x: 192, endPoint y: 184, distance: 162.9
click at [192, 184] on div "3 LASER - 0.55 MONUMENT ULTRA INTERNAL CAPS TO SUIT 100mm DIA DOWNPIPE WITH TAB…" at bounding box center [350, 191] width 472 height 48
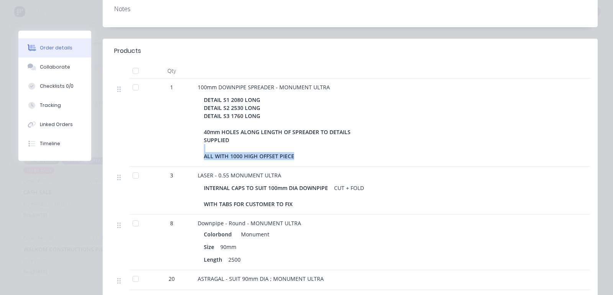
drag, startPoint x: 295, startPoint y: 144, endPoint x: 211, endPoint y: 139, distance: 84.9
click at [211, 139] on div "DETAIL S1 2080 LONG DETAIL S2 2530 LONG DETAIL S3 1760 LONG 40mm HOLES ALONG LE…" at bounding box center [280, 127] width 153 height 67
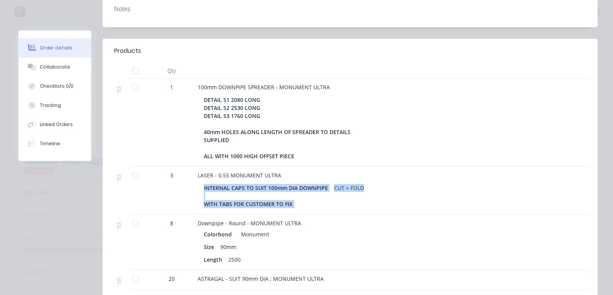
drag, startPoint x: 364, startPoint y: 185, endPoint x: 201, endPoint y: 190, distance: 163.3
click at [201, 190] on div "INTERNAL CAPS TO SUIT 100mm DIA DOWNPIPE WITH TABS FOR CUSTOMER TO FIX CUT + FO…" at bounding box center [386, 195] width 377 height 29
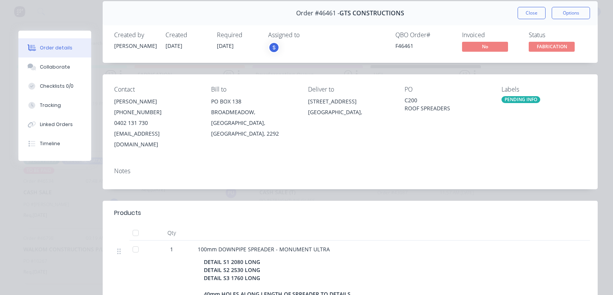
scroll to position [0, 0]
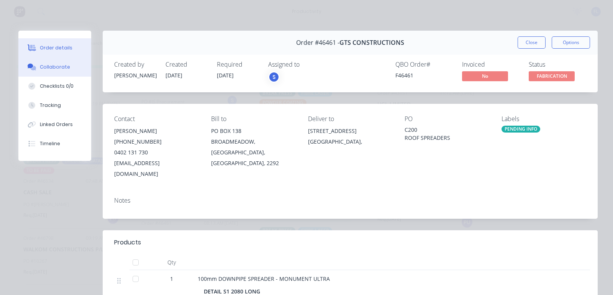
click at [50, 67] on div "Collaborate" at bounding box center [55, 67] width 30 height 7
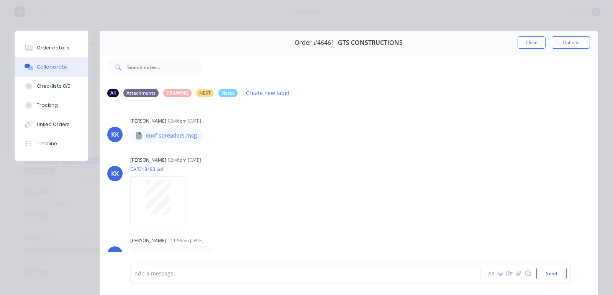
click at [156, 279] on div "Add a message... Aa @ ☺ Send" at bounding box center [350, 274] width 441 height 20
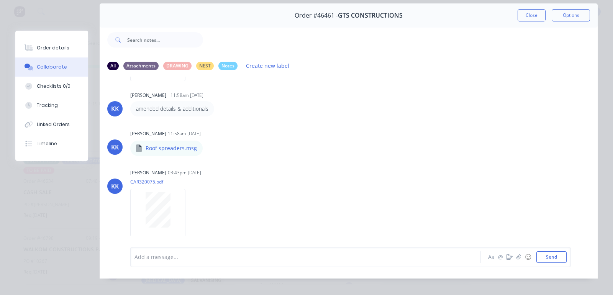
scroll to position [42, 0]
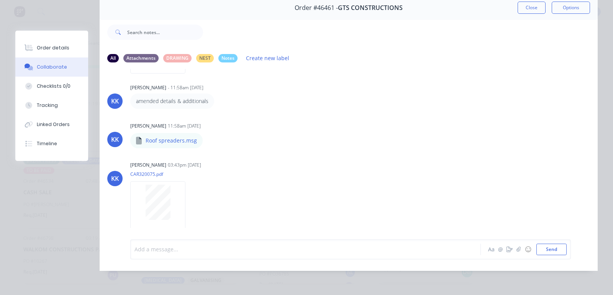
click at [153, 248] on div at bounding box center [297, 249] width 324 height 8
click at [149, 255] on div "2" at bounding box center [296, 249] width 324 height 11
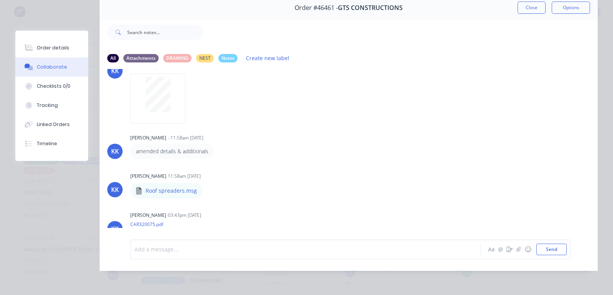
scroll to position [0, 0]
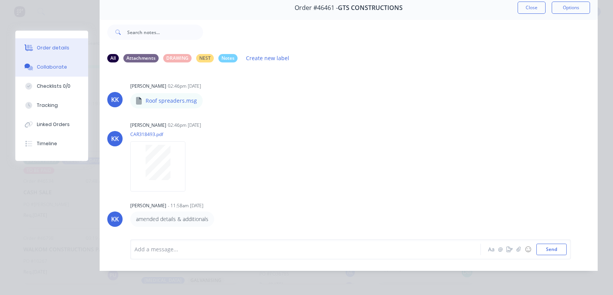
click at [50, 43] on button "Order details" at bounding box center [51, 47] width 73 height 19
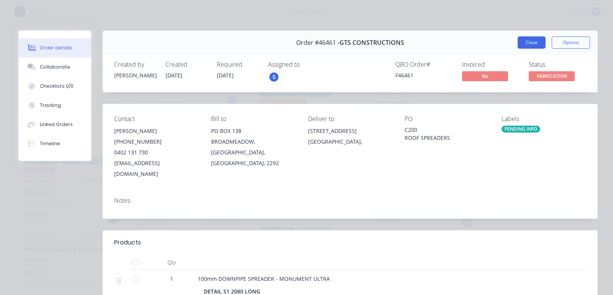
click at [531, 40] on button "Close" at bounding box center [532, 42] width 28 height 12
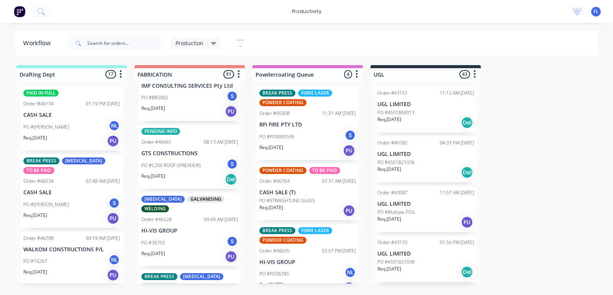
scroll to position [2395, 0]
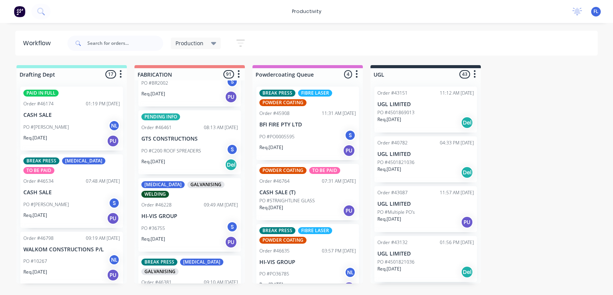
click at [171, 221] on div "PO #36755 S" at bounding box center [189, 228] width 97 height 15
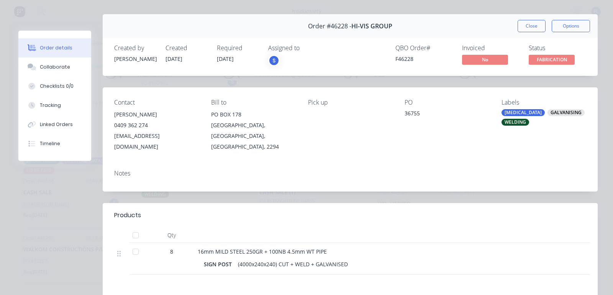
scroll to position [0, 0]
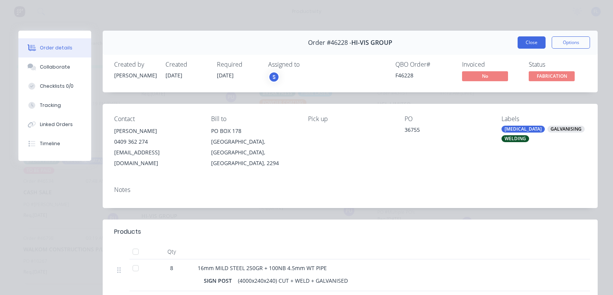
click at [524, 44] on button "Close" at bounding box center [532, 42] width 28 height 12
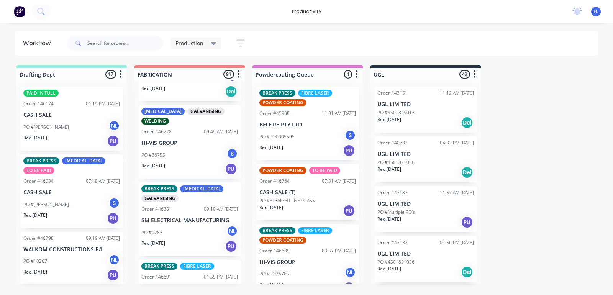
scroll to position [2491, 0]
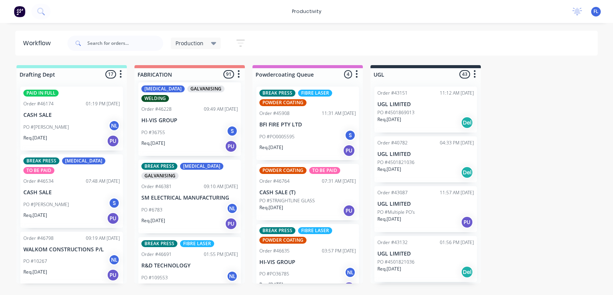
click at [187, 195] on p "SM ELECTRICAL MANUFACTURING" at bounding box center [189, 198] width 97 height 7
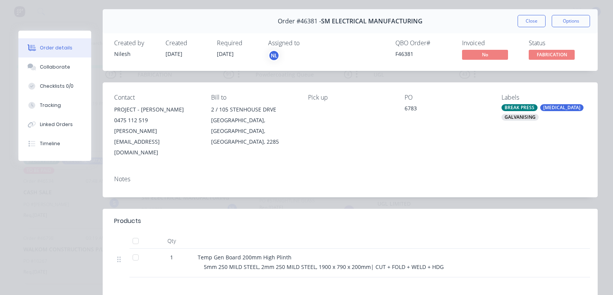
scroll to position [0, 0]
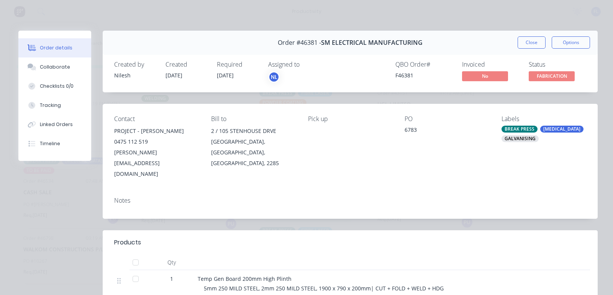
drag, startPoint x: 522, startPoint y: 45, endPoint x: 465, endPoint y: 49, distance: 56.8
click at [465, 49] on div "Order #46381 - SM ELECTRICAL MANUFACTURING Close Options" at bounding box center [350, 43] width 495 height 24
drag, startPoint x: 522, startPoint y: 41, endPoint x: 517, endPoint y: 44, distance: 5.7
click at [518, 44] on button "Close" at bounding box center [532, 42] width 28 height 12
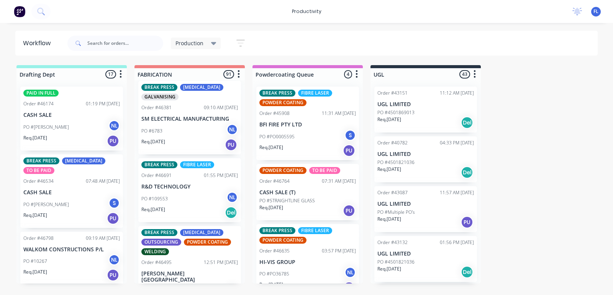
scroll to position [2586, 0]
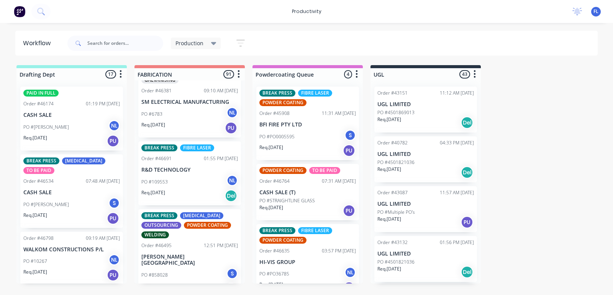
click at [186, 189] on div "Req. [DATE] Del" at bounding box center [189, 195] width 97 height 13
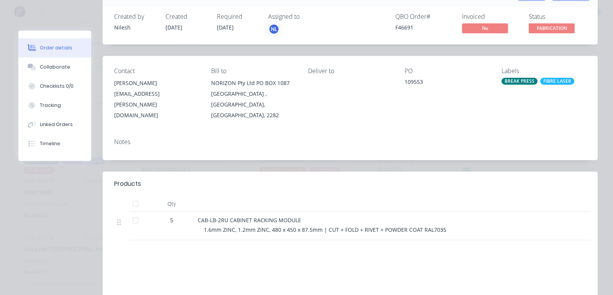
scroll to position [0, 0]
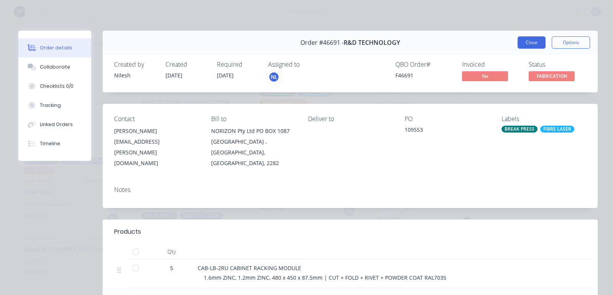
click at [527, 47] on button "Close" at bounding box center [532, 42] width 28 height 12
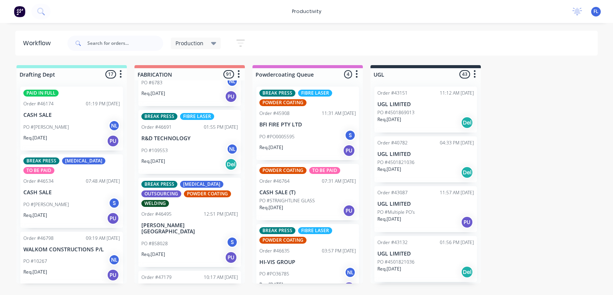
scroll to position [2634, 0]
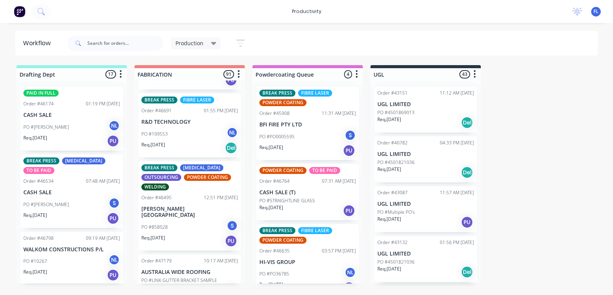
click at [169, 220] on div "PO #858028 S" at bounding box center [189, 227] width 97 height 15
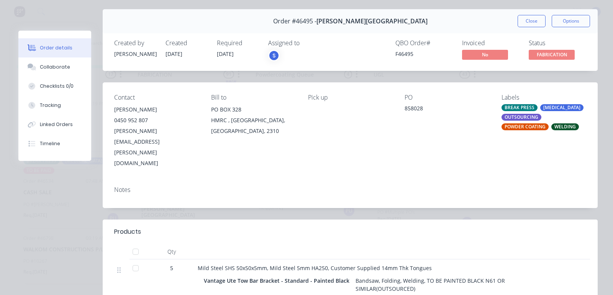
scroll to position [0, 0]
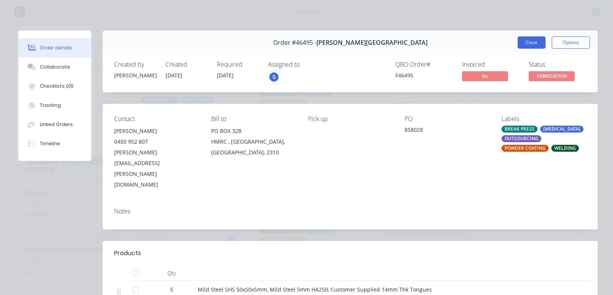
click at [525, 39] on button "Close" at bounding box center [532, 42] width 28 height 12
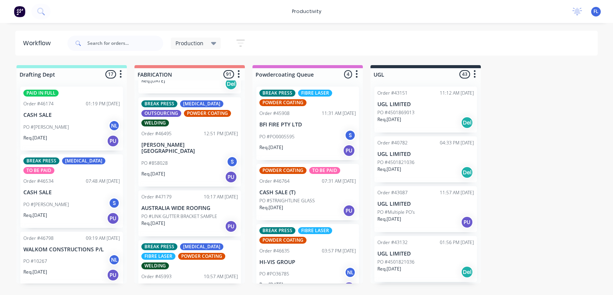
scroll to position [2682, 0]
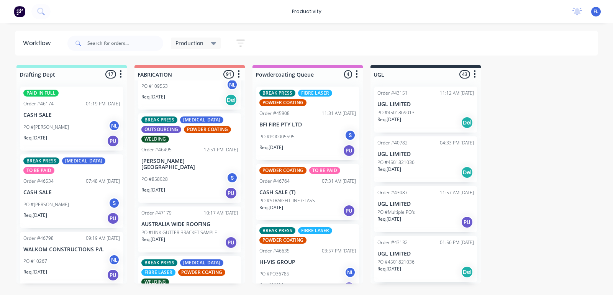
click at [183, 236] on div "Req. [DATE] PU" at bounding box center [189, 242] width 97 height 13
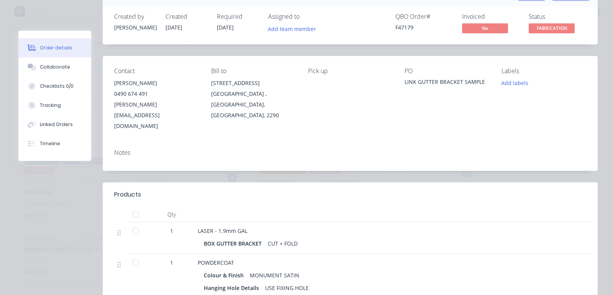
scroll to position [0, 0]
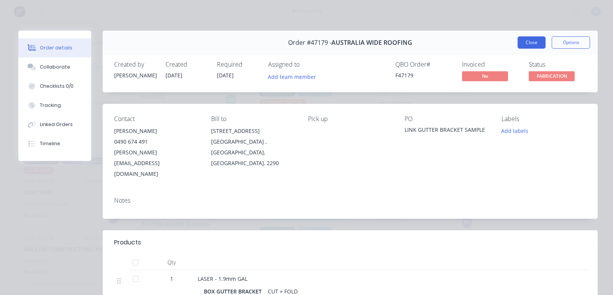
click at [525, 44] on button "Close" at bounding box center [532, 42] width 28 height 12
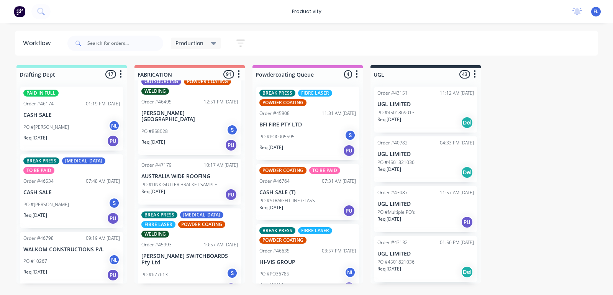
scroll to position [2778, 0]
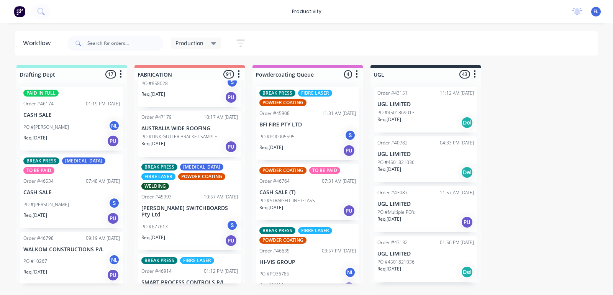
click at [187, 220] on div "PO #677613 S" at bounding box center [189, 227] width 97 height 15
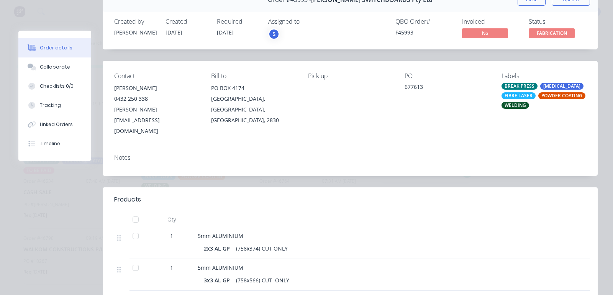
scroll to position [0, 0]
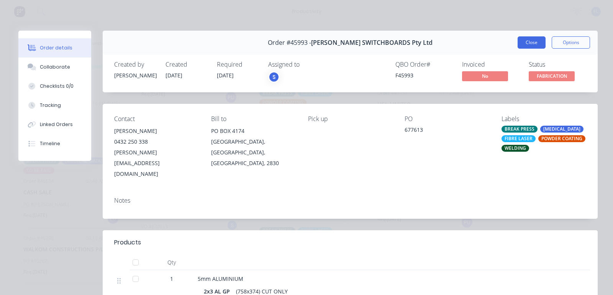
click at [523, 43] on button "Close" at bounding box center [532, 42] width 28 height 12
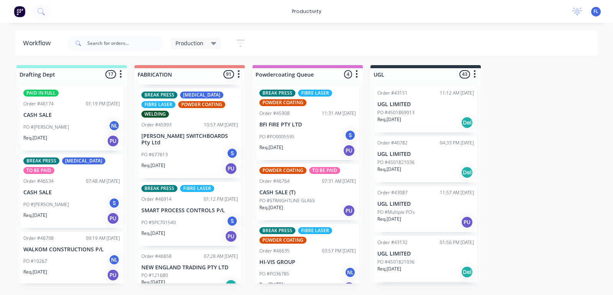
scroll to position [2874, 0]
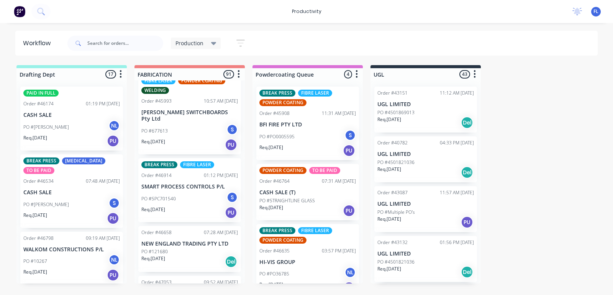
click at [167, 195] on p "PO #SPC701540" at bounding box center [158, 198] width 34 height 7
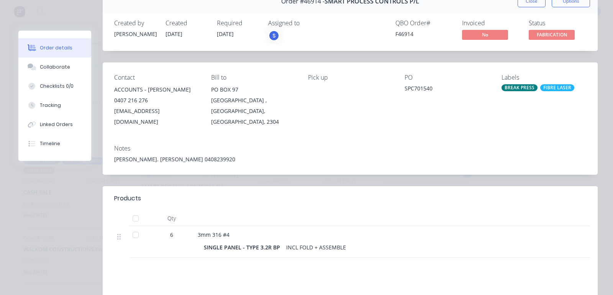
scroll to position [0, 0]
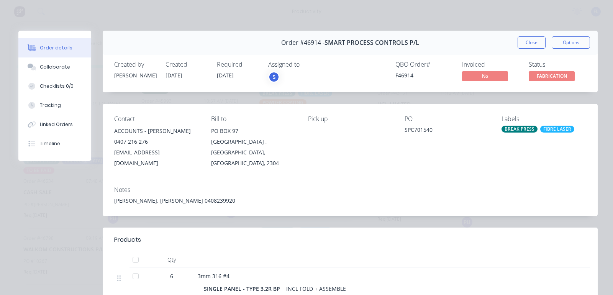
drag, startPoint x: 523, startPoint y: 40, endPoint x: 159, endPoint y: 145, distance: 378.4
click at [181, 167] on div "Order #46914 - SMART PROCESS CONTROLS P/L Close Options Created by [PERSON_NAME…" at bounding box center [307, 225] width 579 height 388
click at [523, 40] on button "Close" at bounding box center [532, 42] width 28 height 12
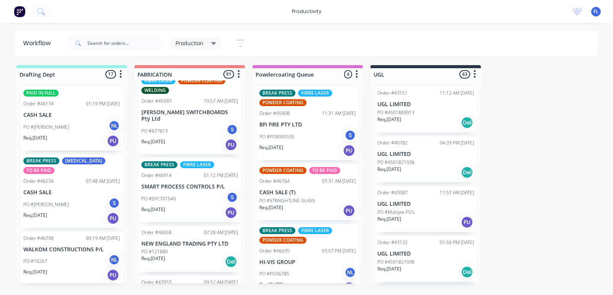
scroll to position [2922, 0]
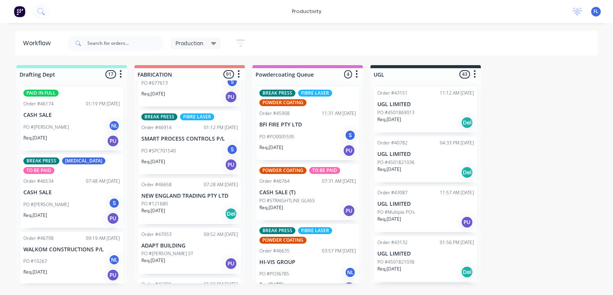
click at [183, 200] on div "PO #121680" at bounding box center [189, 203] width 97 height 7
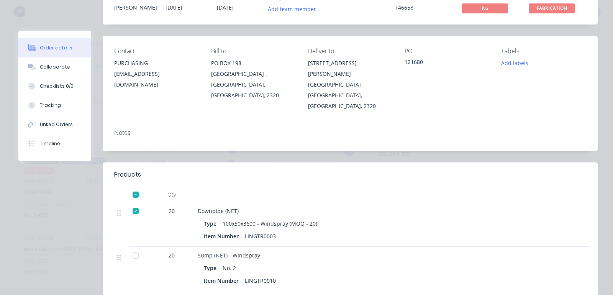
scroll to position [0, 0]
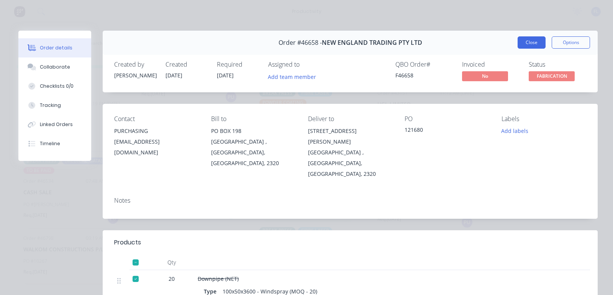
click at [526, 44] on button "Close" at bounding box center [532, 42] width 28 height 12
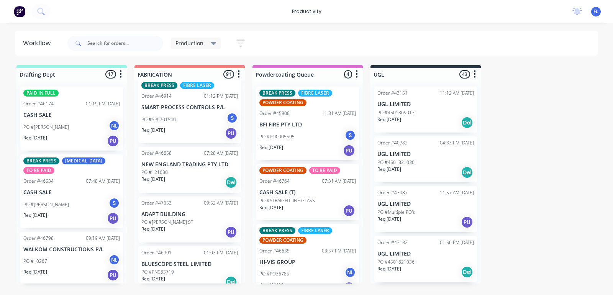
scroll to position [2970, 0]
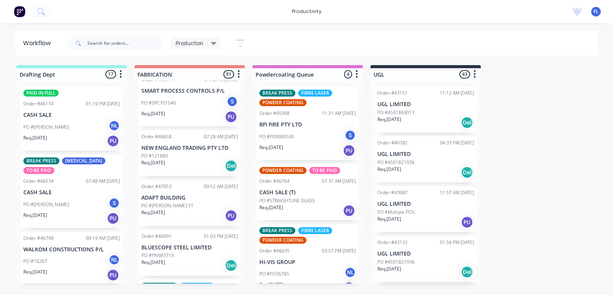
click at [182, 209] on div "Req. [DATE] PU" at bounding box center [189, 215] width 97 height 13
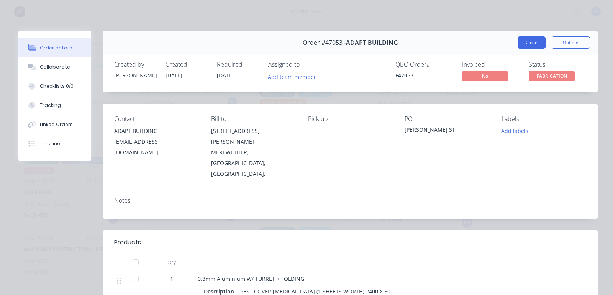
click at [525, 41] on button "Close" at bounding box center [532, 42] width 28 height 12
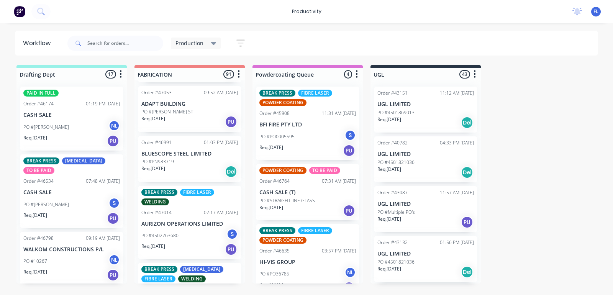
scroll to position [3065, 0]
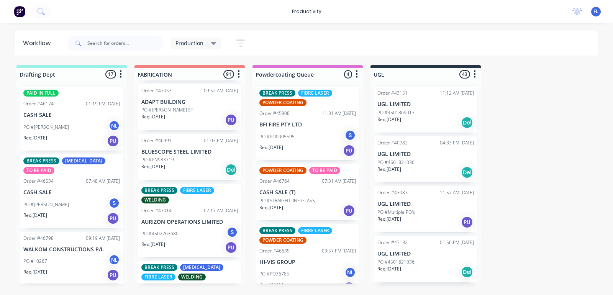
click at [176, 230] on p "PO #4502763680" at bounding box center [159, 233] width 37 height 7
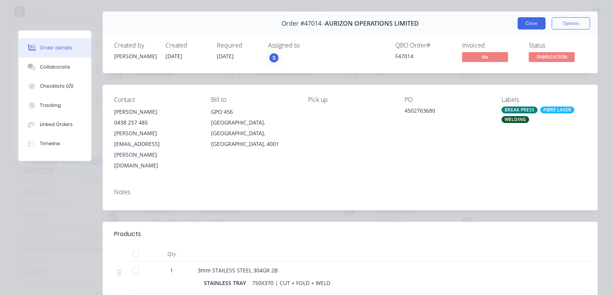
scroll to position [0, 0]
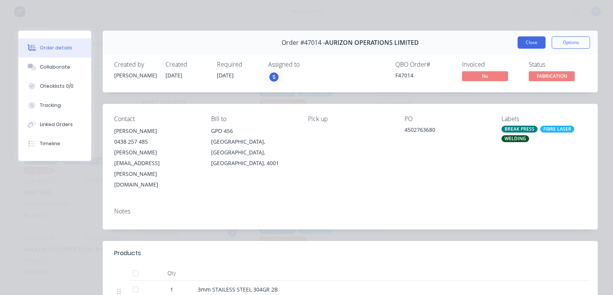
click at [529, 44] on button "Close" at bounding box center [532, 42] width 28 height 12
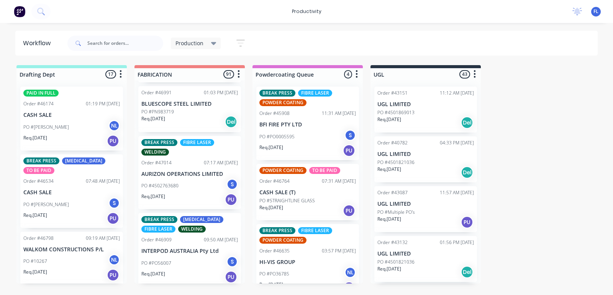
scroll to position [3065, 0]
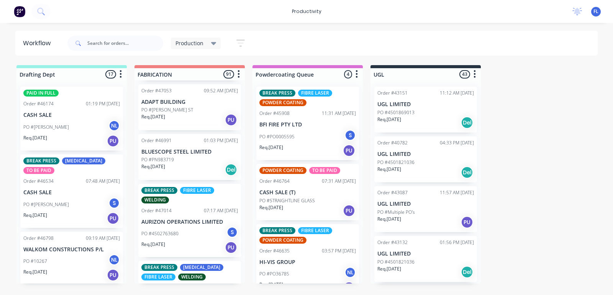
click at [182, 156] on div "PO #PN983719" at bounding box center [189, 159] width 97 height 7
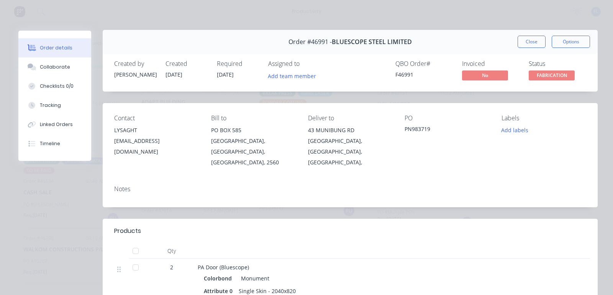
scroll to position [0, 0]
click at [518, 38] on button "Close" at bounding box center [532, 42] width 28 height 12
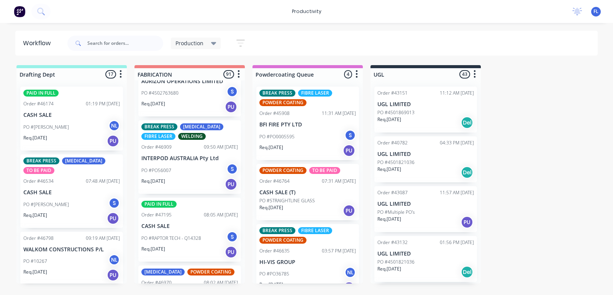
scroll to position [3209, 0]
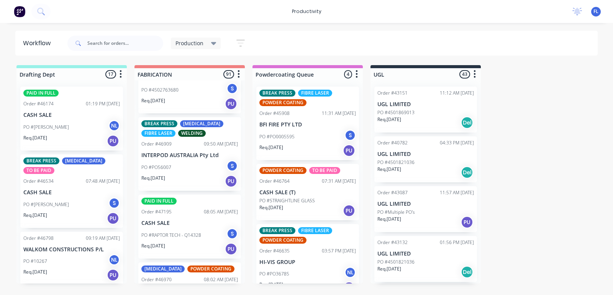
click at [172, 228] on div "PO #RAPTOR TECH - Q14328 S" at bounding box center [189, 235] width 97 height 15
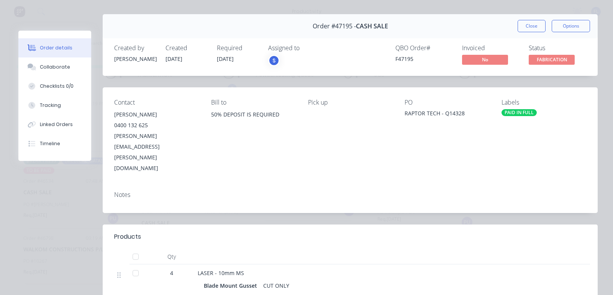
scroll to position [0, 0]
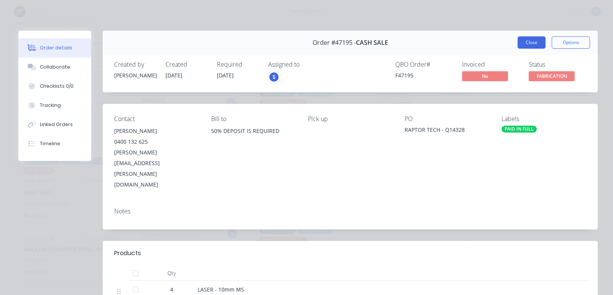
click at [525, 41] on button "Close" at bounding box center [532, 42] width 28 height 12
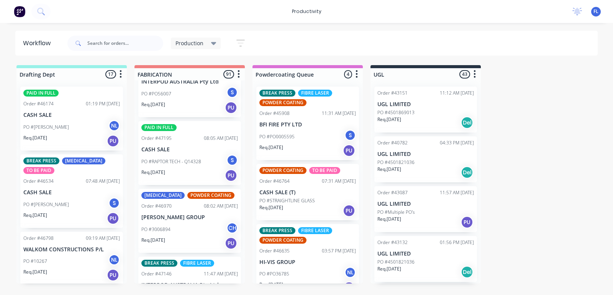
scroll to position [3305, 0]
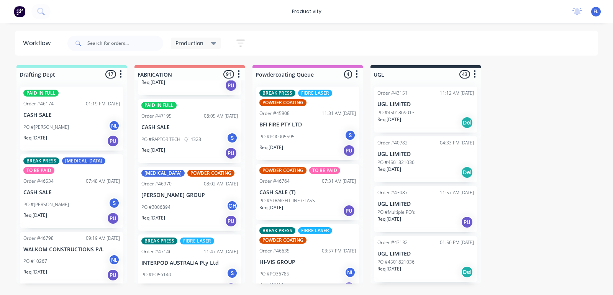
click at [190, 215] on div "Req. [DATE] PU" at bounding box center [189, 221] width 97 height 13
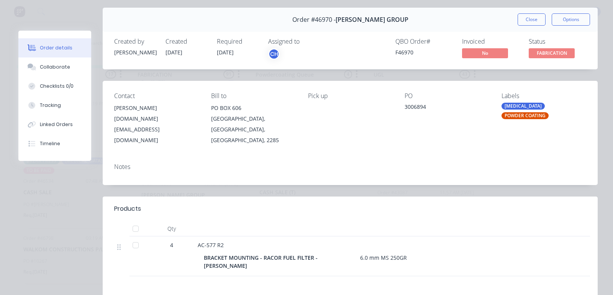
scroll to position [0, 0]
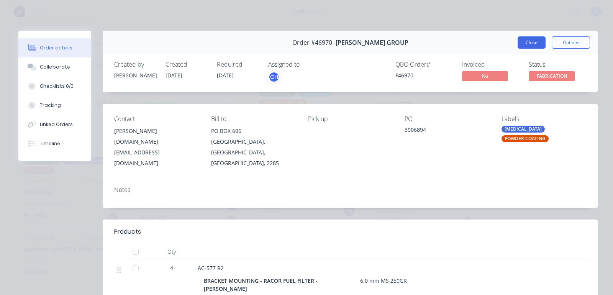
click at [525, 41] on button "Close" at bounding box center [532, 42] width 28 height 12
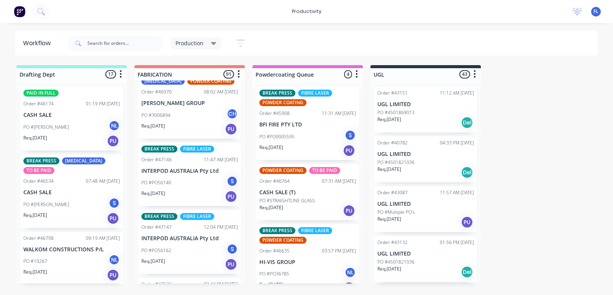
scroll to position [3401, 0]
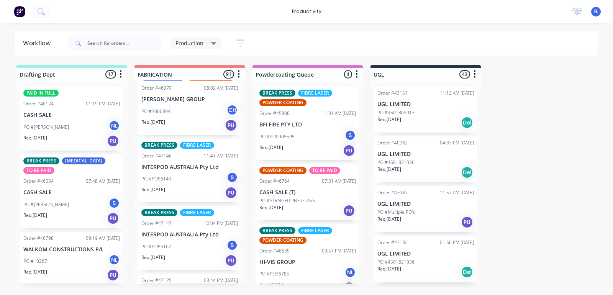
click at [194, 164] on p "INTERPOD AUSTRALIA Pty Ltd" at bounding box center [189, 167] width 97 height 7
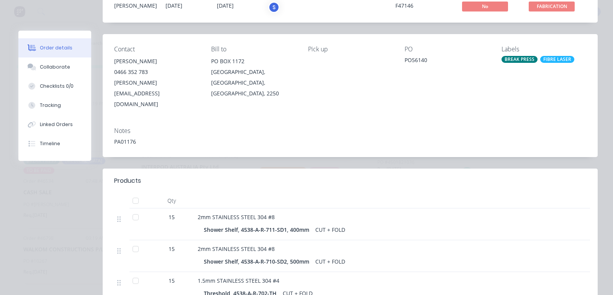
scroll to position [0, 0]
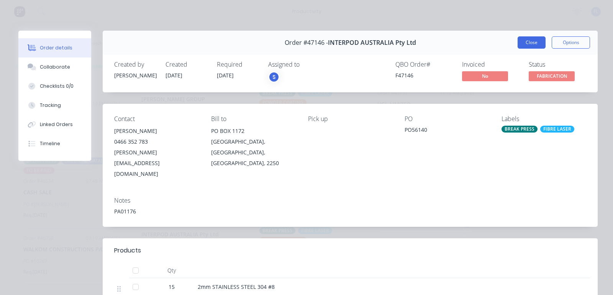
click at [527, 41] on button "Close" at bounding box center [532, 42] width 28 height 12
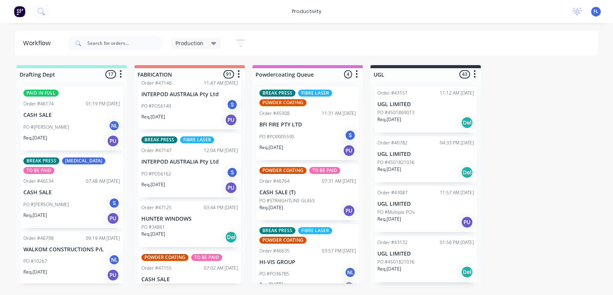
scroll to position [3497, 0]
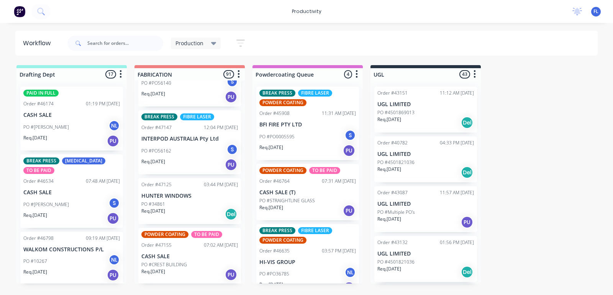
click at [183, 144] on div "PO #PO56162 S" at bounding box center [189, 151] width 97 height 15
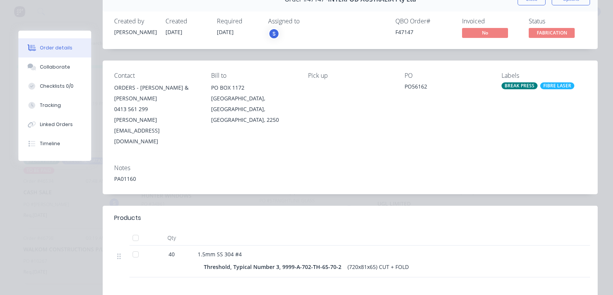
scroll to position [0, 0]
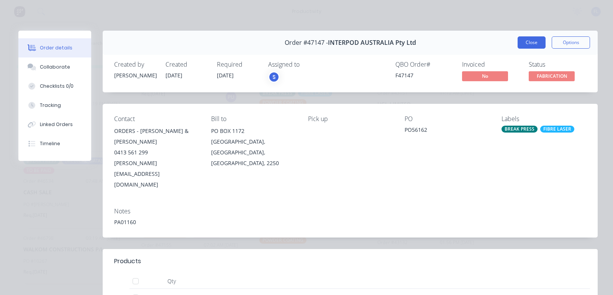
click at [530, 42] on button "Close" at bounding box center [532, 42] width 28 height 12
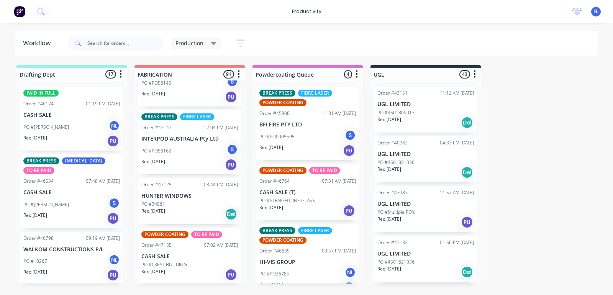
click at [176, 261] on p "PO #CREST BUILDING" at bounding box center [164, 264] width 46 height 7
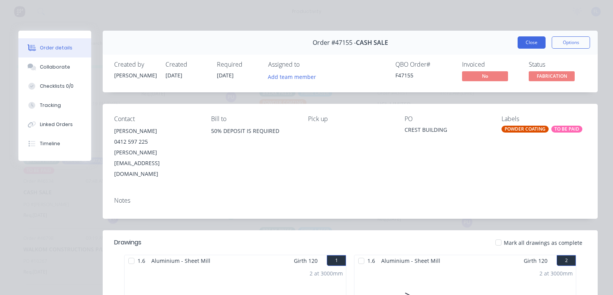
click at [530, 44] on button "Close" at bounding box center [532, 42] width 28 height 12
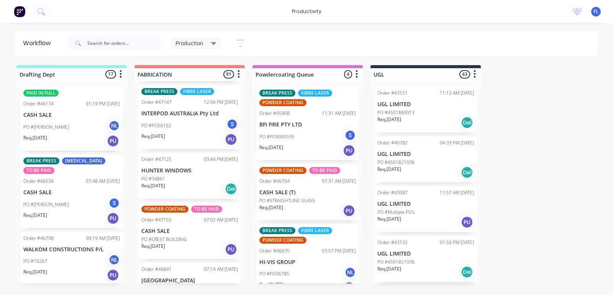
scroll to position [3592, 0]
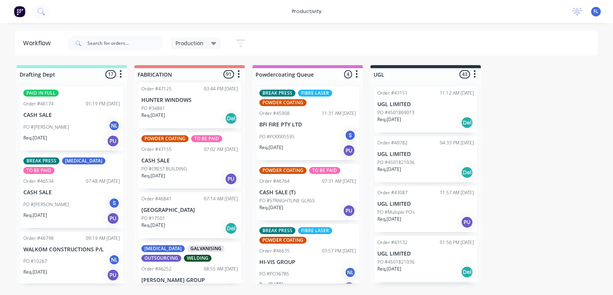
click at [188, 215] on div "PO #17501" at bounding box center [189, 218] width 97 height 7
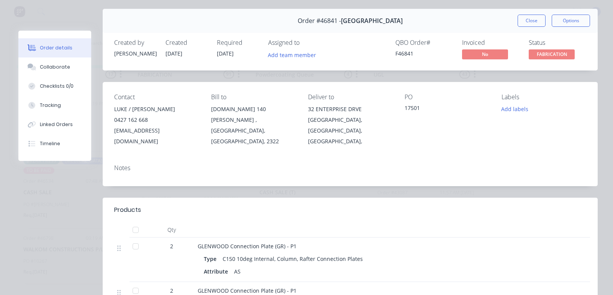
scroll to position [0, 0]
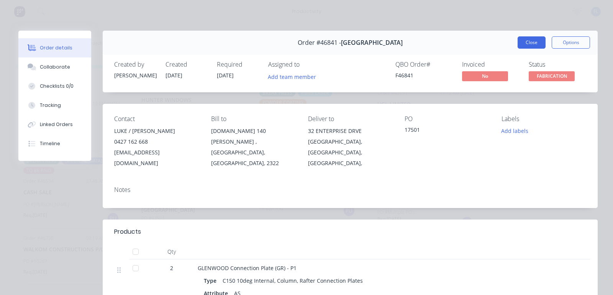
click at [518, 45] on button "Close" at bounding box center [532, 42] width 28 height 12
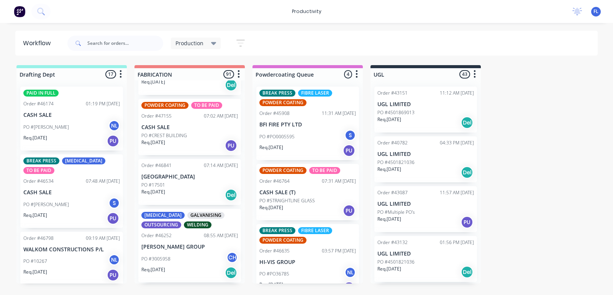
scroll to position [3640, 0]
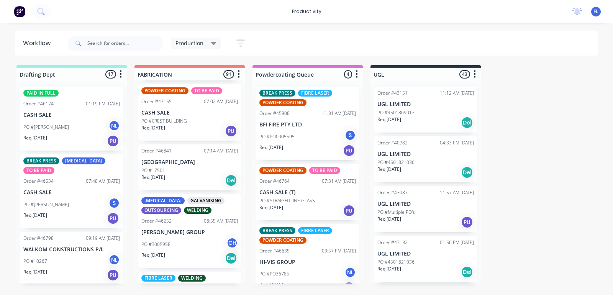
click at [179, 237] on div "PO #3005958 CH" at bounding box center [189, 244] width 97 height 15
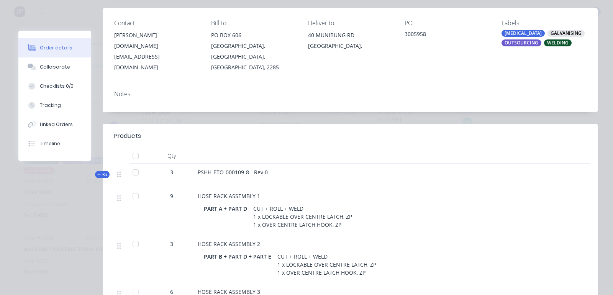
scroll to position [0, 0]
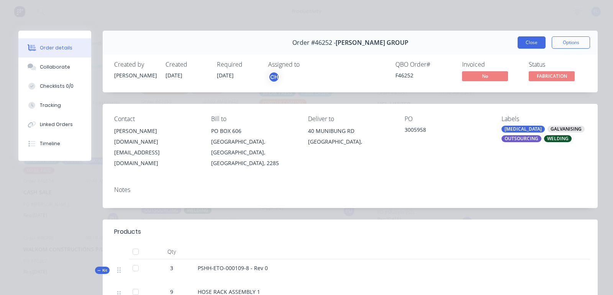
click at [522, 39] on button "Close" at bounding box center [532, 42] width 28 height 12
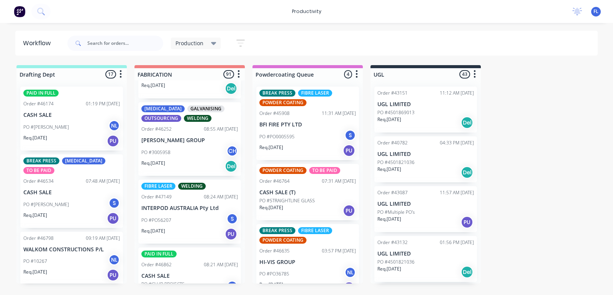
scroll to position [3736, 0]
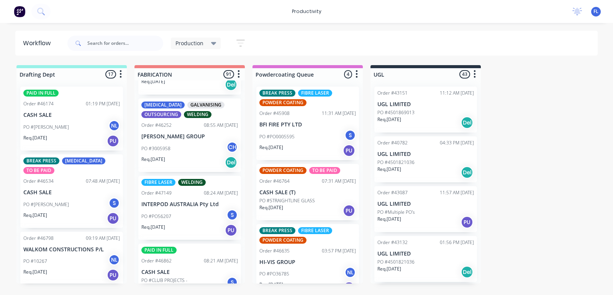
click at [187, 209] on div "PO #PO56207 S" at bounding box center [189, 216] width 97 height 15
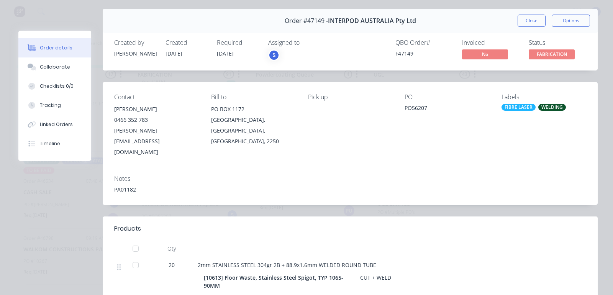
scroll to position [0, 0]
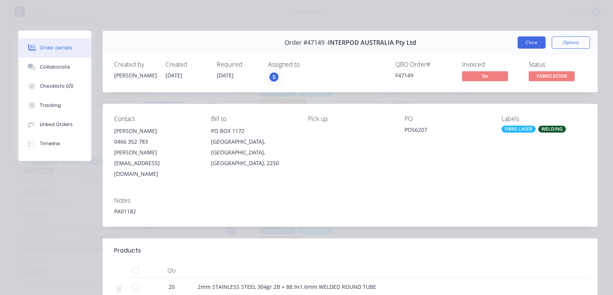
click at [522, 44] on button "Close" at bounding box center [532, 42] width 28 height 12
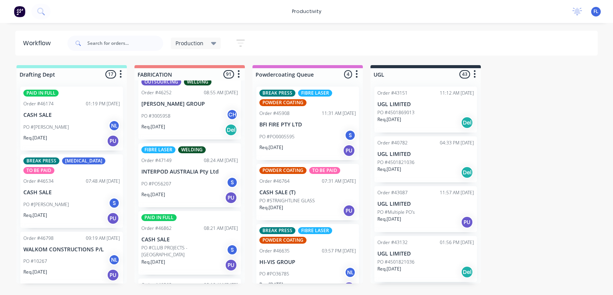
scroll to position [3784, 0]
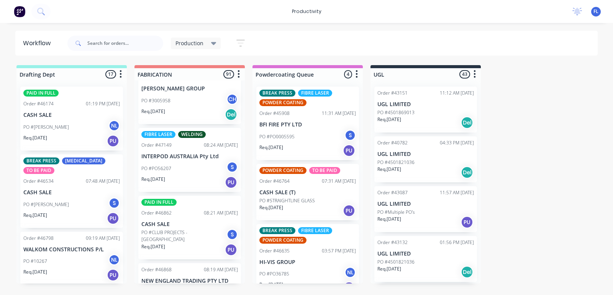
click at [182, 229] on p "PO #CLUB PROJECTS - [GEOGRAPHIC_DATA]" at bounding box center [183, 236] width 85 height 14
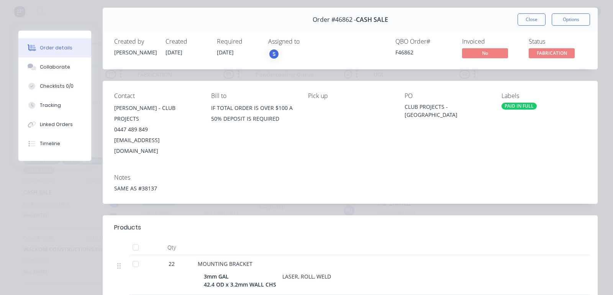
scroll to position [0, 0]
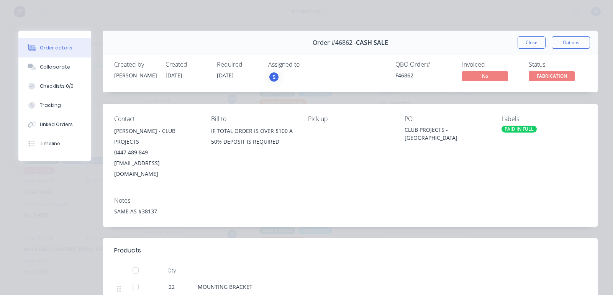
drag, startPoint x: 524, startPoint y: 42, endPoint x: 278, endPoint y: 261, distance: 329.0
click at [302, 246] on div "Order #46862 - CASH SALE Close Options Created by [PERSON_NAME] Created [DATE] …" at bounding box center [307, 234] width 579 height 407
click at [522, 45] on button "Close" at bounding box center [532, 42] width 28 height 12
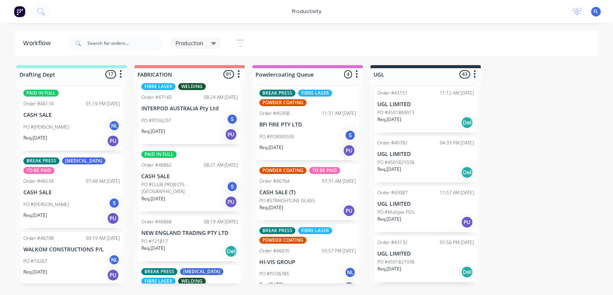
scroll to position [3880, 0]
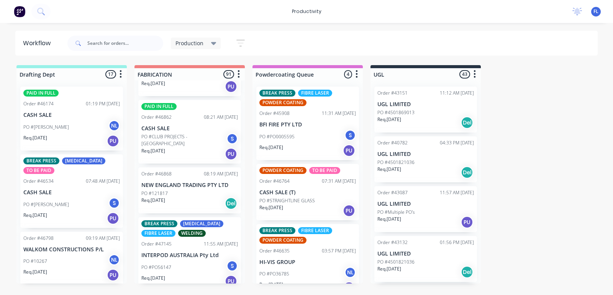
click at [167, 190] on p "PO #121817" at bounding box center [154, 193] width 26 height 7
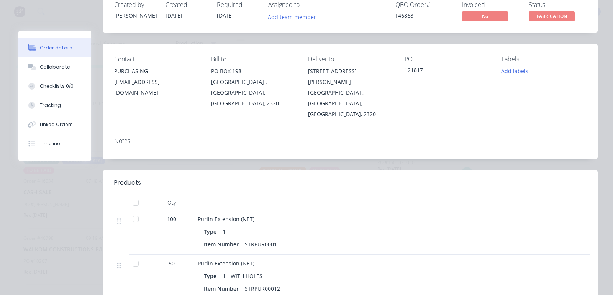
scroll to position [0, 0]
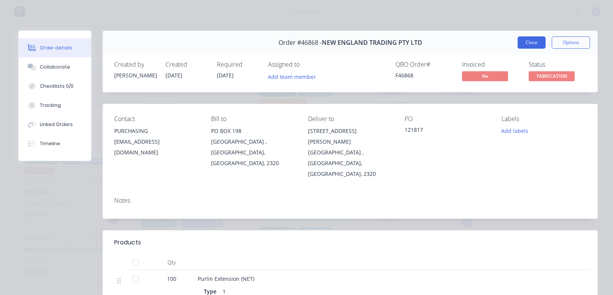
click at [518, 41] on button "Close" at bounding box center [532, 42] width 28 height 12
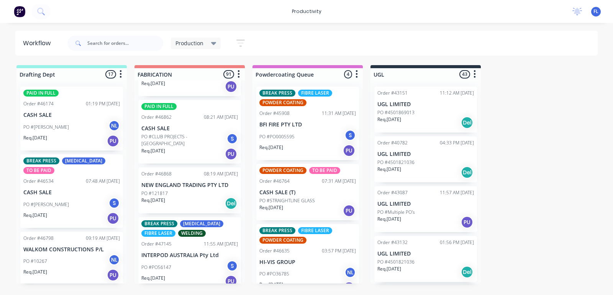
click at [291, 210] on div "Req. [DATE] PU" at bounding box center [307, 210] width 97 height 13
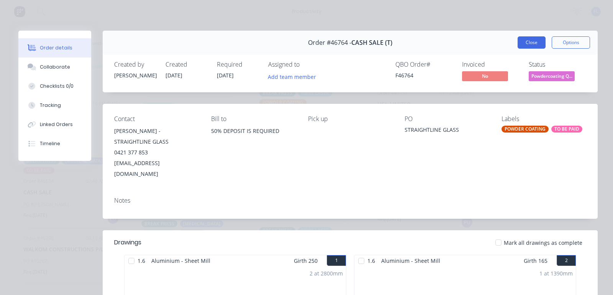
click at [529, 47] on button "Close" at bounding box center [532, 42] width 28 height 12
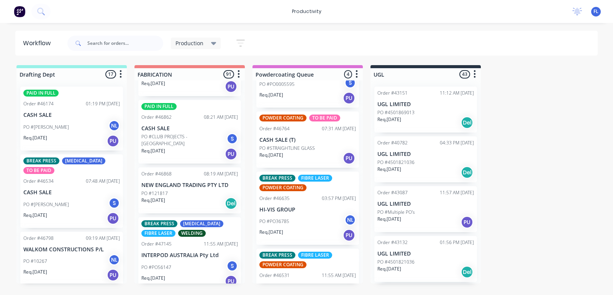
scroll to position [90, 0]
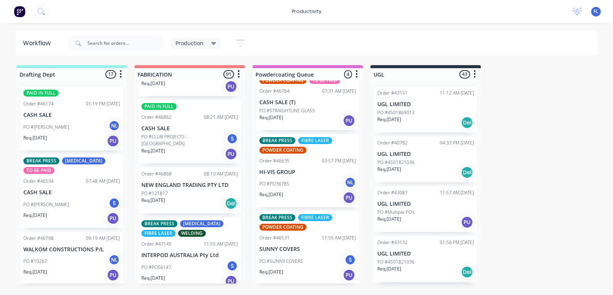
click at [301, 189] on div "PO #PO36785 NL" at bounding box center [307, 184] width 97 height 15
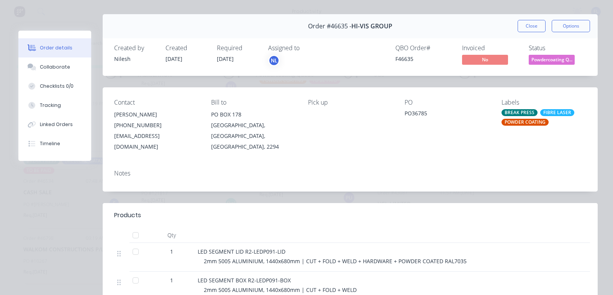
scroll to position [0, 0]
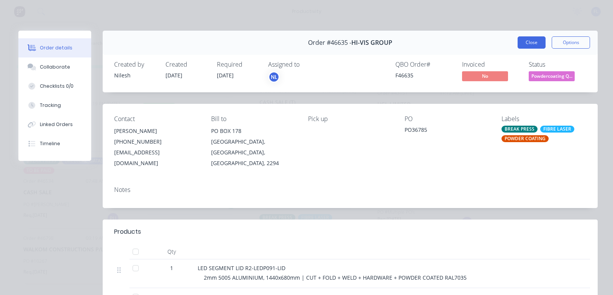
click at [526, 40] on button "Close" at bounding box center [532, 42] width 28 height 12
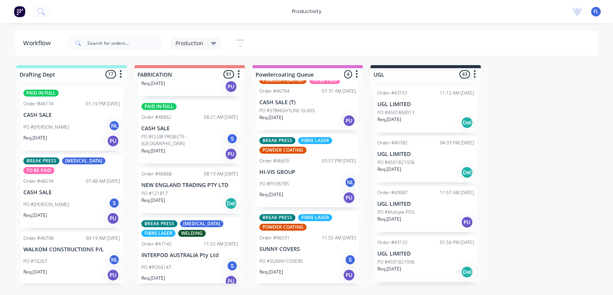
click at [298, 269] on div "Req. [DATE] PU" at bounding box center [307, 275] width 97 height 13
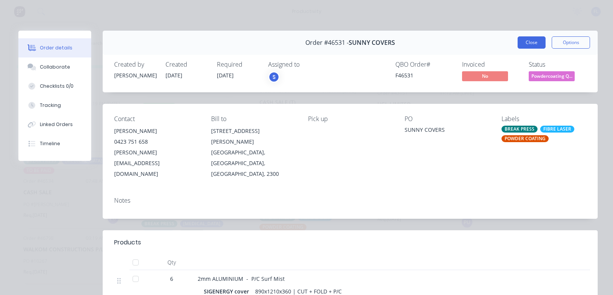
click at [518, 44] on button "Close" at bounding box center [532, 42] width 28 height 12
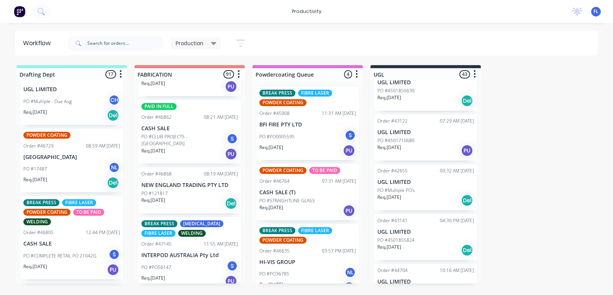
scroll to position [479, 0]
